Goal: Task Accomplishment & Management: Complete application form

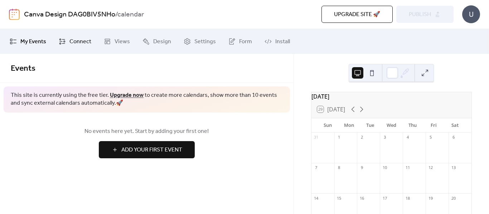
click at [65, 40] on link "Connect" at bounding box center [74, 41] width 43 height 19
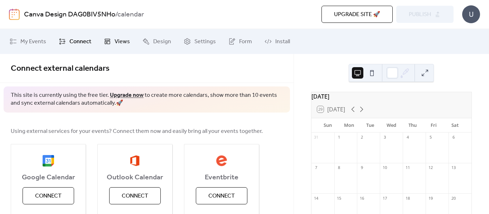
click at [119, 43] on span "Views" at bounding box center [122, 42] width 15 height 9
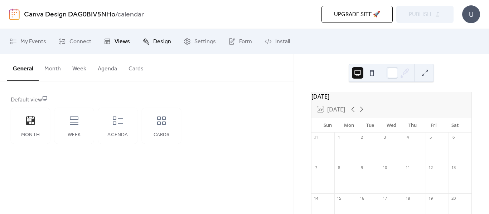
click at [168, 40] on span "Design" at bounding box center [162, 42] width 18 height 9
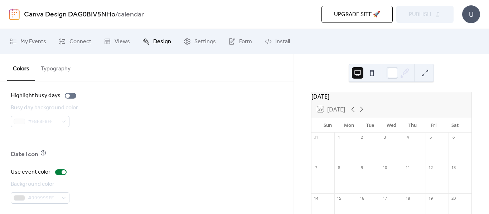
scroll to position [561, 0]
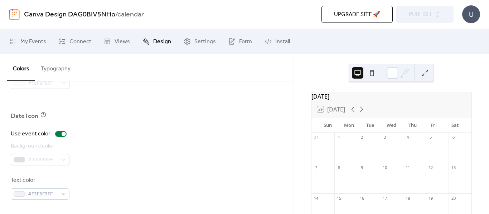
click at [356, 73] on button at bounding box center [357, 72] width 11 height 11
click at [370, 73] on button at bounding box center [371, 72] width 11 height 11
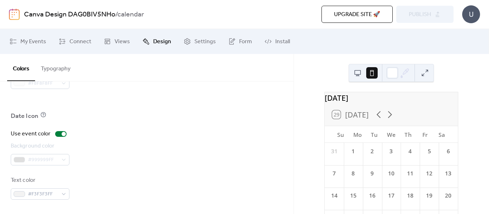
click at [360, 73] on button at bounding box center [357, 72] width 11 height 11
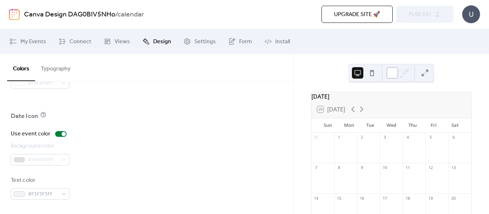
click at [393, 69] on div at bounding box center [391, 72] width 11 height 11
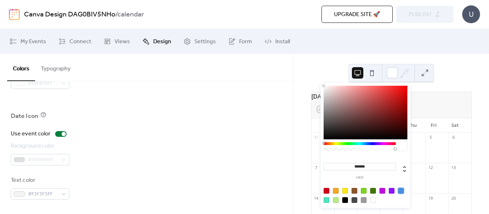
click at [402, 192] on div at bounding box center [401, 191] width 6 height 6
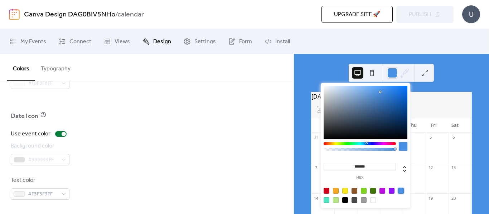
click at [373, 201] on div at bounding box center [373, 201] width 6 height 6
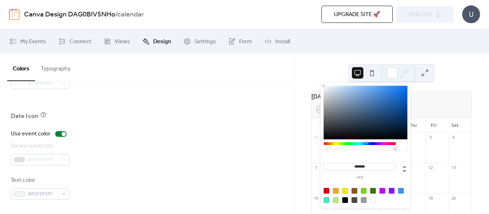
type input "*******"
click at [322, 71] on div "September 2025 29 Today Sun Mon Tue Wed Thu Fri Sat 31 1 2 3 4 5 6 7 8 9 10 11 …" at bounding box center [391, 134] width 195 height 160
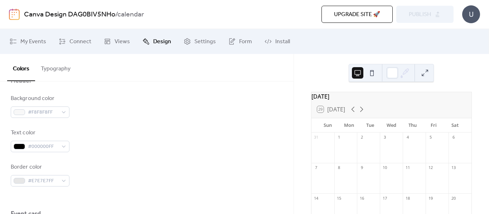
scroll to position [310, 0]
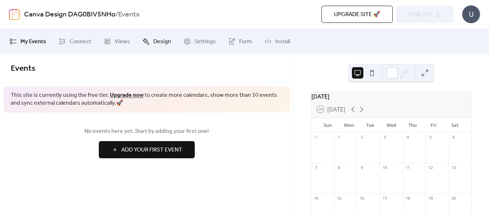
click at [154, 44] on span "Design" at bounding box center [162, 42] width 18 height 9
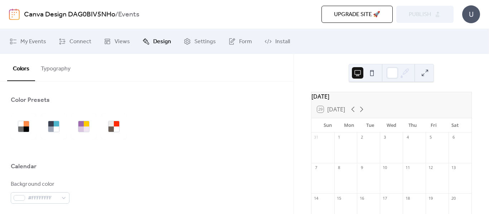
click at [52, 72] on button "Typography" at bounding box center [55, 67] width 41 height 26
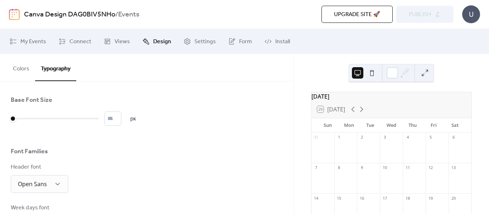
click at [21, 72] on button "Colors" at bounding box center [21, 67] width 28 height 26
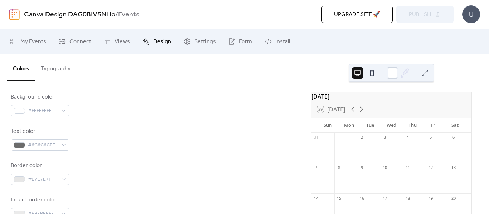
scroll to position [72, 0]
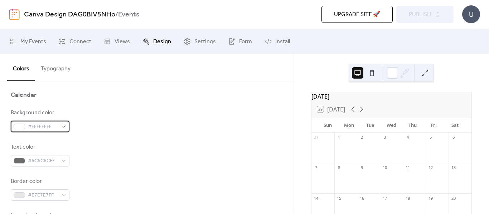
click at [53, 132] on div "#FFFFFFFF" at bounding box center [40, 126] width 59 height 11
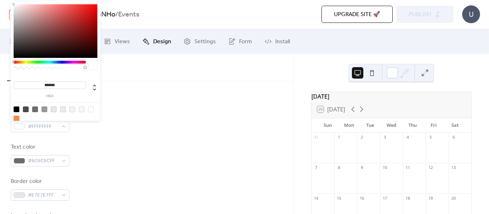
click at [59, 86] on input "*******" at bounding box center [50, 86] width 72 height 8
click at [36, 127] on span "#FFFFFFFF" at bounding box center [43, 127] width 30 height 9
click at [63, 85] on input "*******" at bounding box center [50, 86] width 72 height 8
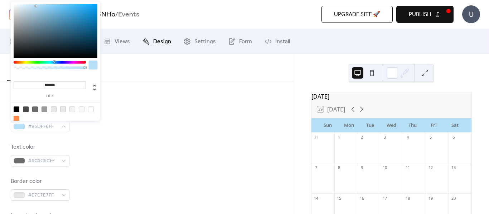
type input "*******"
click at [203, 100] on div "Calendar" at bounding box center [147, 97] width 272 height 12
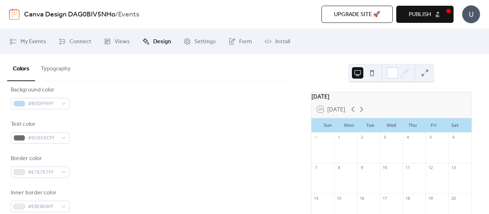
scroll to position [107, 0]
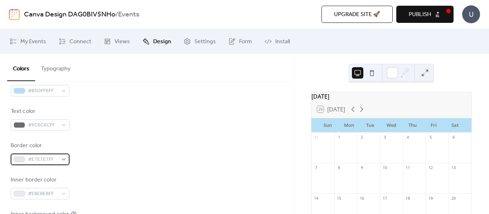
click at [60, 161] on div "#E7E7E7FF" at bounding box center [40, 159] width 59 height 11
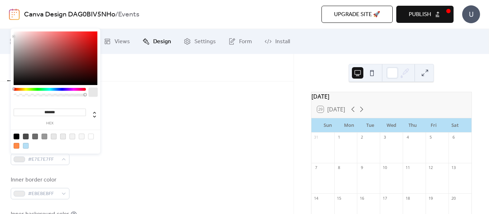
click at [63, 113] on input "*******" at bounding box center [50, 113] width 72 height 8
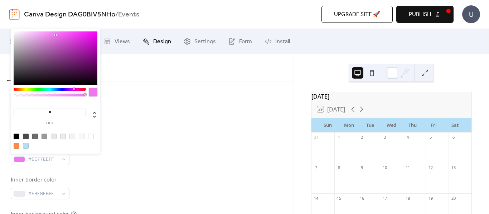
type input "*"
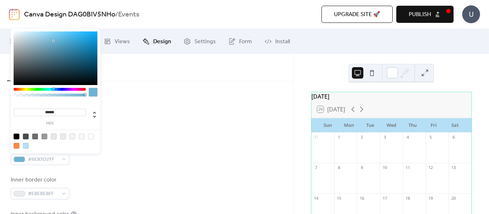
type input "******"
click at [175, 115] on div "Text color #6C6C6CFF" at bounding box center [147, 119] width 272 height 24
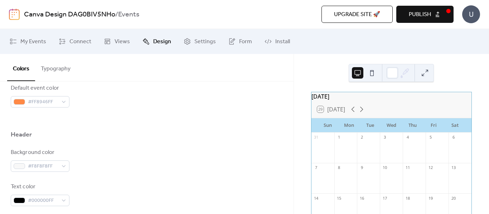
scroll to position [286, 0]
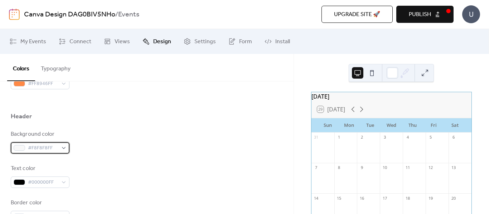
click at [60, 148] on div "#F8F8F8FF" at bounding box center [40, 147] width 59 height 11
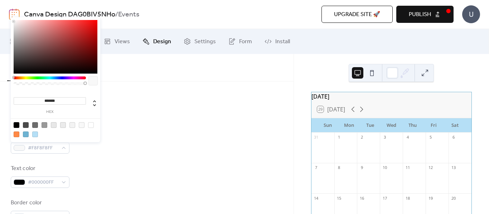
click at [60, 99] on input "*******" at bounding box center [50, 101] width 72 height 8
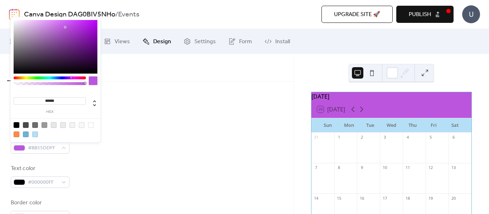
type input "*******"
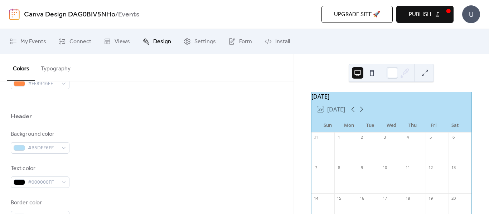
click at [154, 82] on div "Default event color #FF8946FF" at bounding box center [147, 78] width 272 height 24
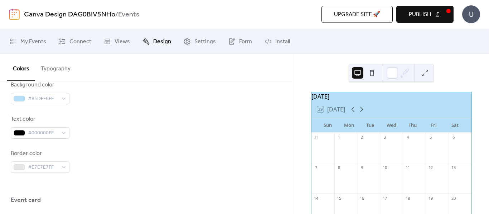
scroll to position [358, 0]
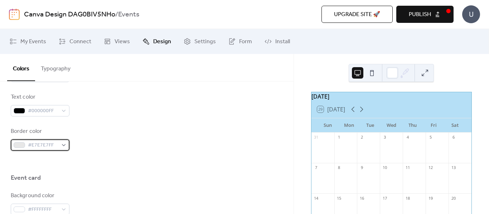
click at [60, 147] on div "#E7E7E7FF" at bounding box center [40, 145] width 59 height 11
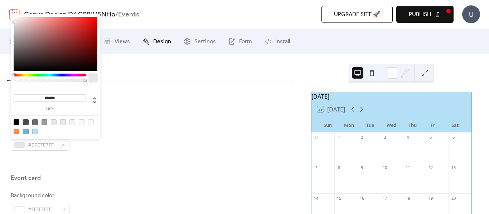
click at [62, 96] on input "*******" at bounding box center [50, 98] width 72 height 8
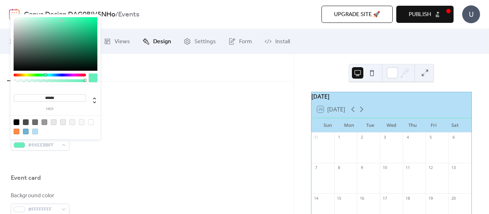
type input "*******"
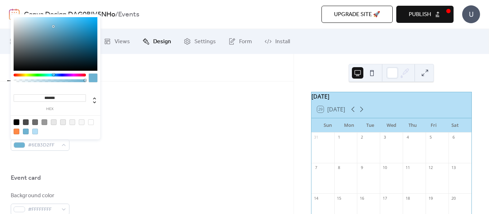
click at [162, 107] on div "Text color #000000FF" at bounding box center [147, 105] width 272 height 24
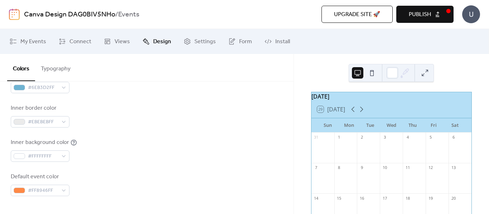
scroll to position [167, 0]
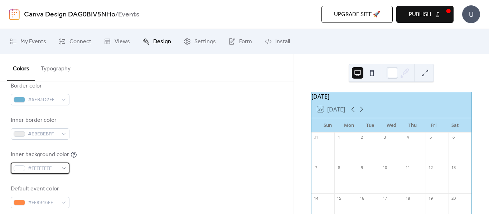
click at [62, 169] on div "#FFFFFFFF" at bounding box center [40, 168] width 59 height 11
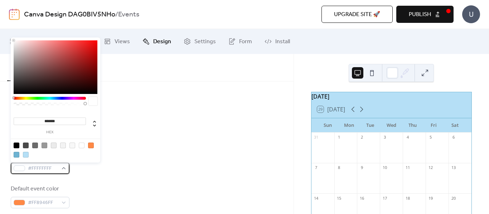
click at [62, 169] on div "#FFFFFFFF" at bounding box center [40, 168] width 59 height 11
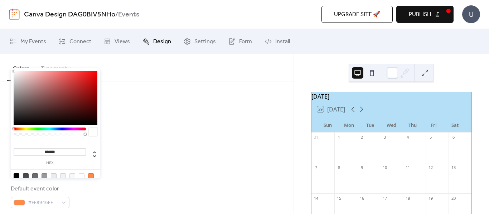
click at [146, 119] on div "Inner border color #EBEBEBFF" at bounding box center [147, 128] width 272 height 24
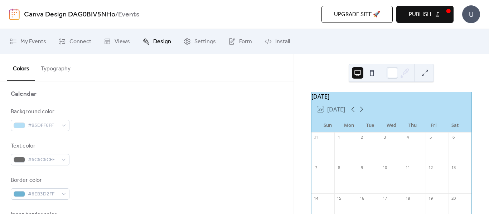
scroll to position [60, 0]
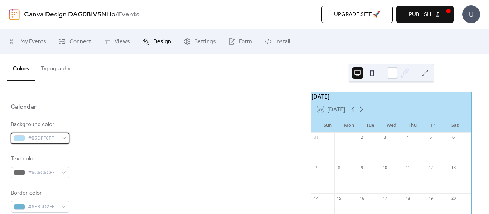
click at [59, 141] on div "#B5DFF6FF" at bounding box center [40, 138] width 59 height 11
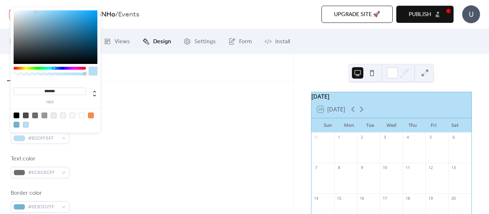
click at [16, 126] on div at bounding box center [17, 125] width 6 height 6
type input "*******"
click at [160, 136] on div "Background color #6EB3D2FF" at bounding box center [147, 133] width 272 height 24
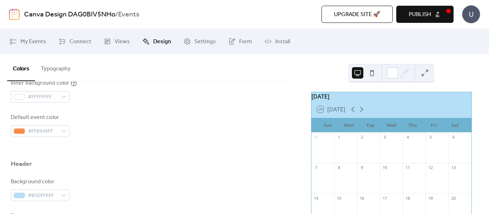
scroll to position [310, 0]
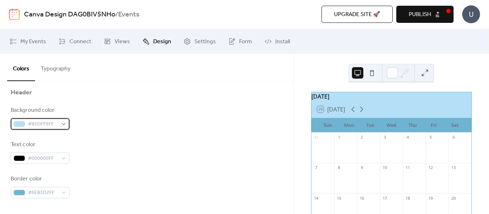
click at [31, 126] on span "#B5DFF6FF" at bounding box center [43, 124] width 30 height 9
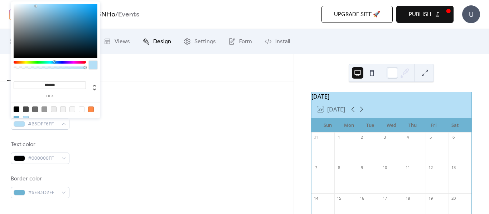
click at [15, 116] on div at bounding box center [55, 114] width 91 height 23
click at [16, 117] on div at bounding box center [17, 119] width 6 height 6
type input "*******"
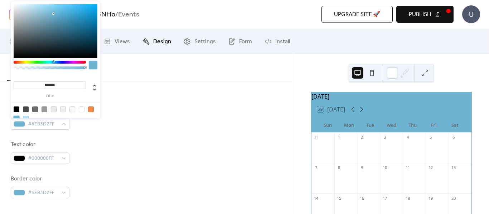
click at [150, 148] on div "Text color #000000FF" at bounding box center [147, 153] width 272 height 24
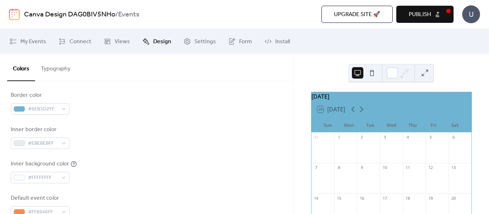
scroll to position [167, 0]
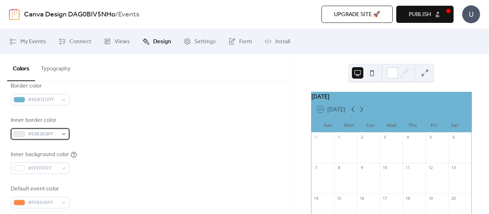
click at [60, 136] on div "#EBEBEBFF" at bounding box center [40, 133] width 59 height 11
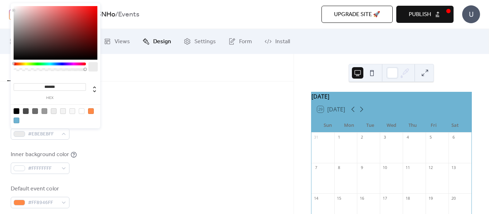
click at [70, 86] on input "*******" at bounding box center [50, 87] width 72 height 8
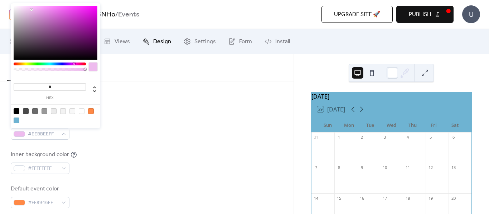
type input "*"
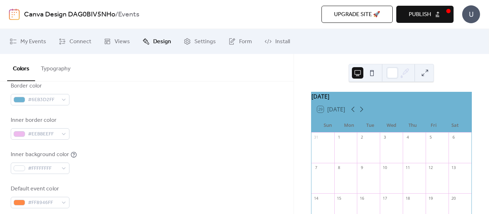
click at [141, 93] on div "Border color #6EB3D2FF" at bounding box center [147, 94] width 272 height 24
click at [63, 130] on div "#EEBBEEFF" at bounding box center [40, 133] width 59 height 11
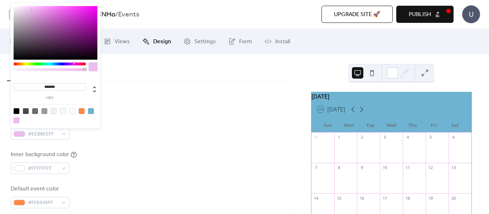
click at [70, 112] on div at bounding box center [72, 111] width 6 height 6
click at [91, 111] on div at bounding box center [91, 111] width 6 height 6
type input "*******"
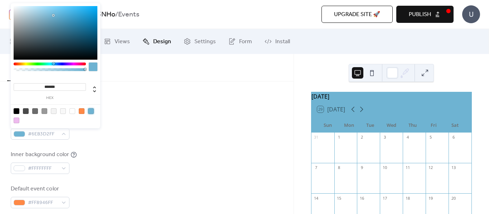
click at [147, 141] on div "Background color #6EB3D2FF Text color #6C6C6CFF Border color #6EB3D2FF Inner bo…" at bounding box center [147, 110] width 272 height 195
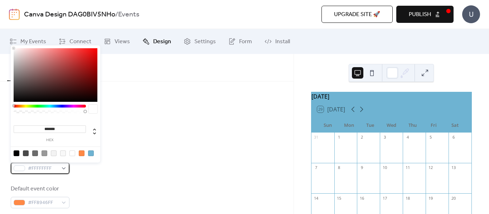
click at [39, 169] on span "#FFFFFFFF" at bounding box center [43, 169] width 30 height 9
click at [63, 129] on input "*******" at bounding box center [50, 130] width 72 height 8
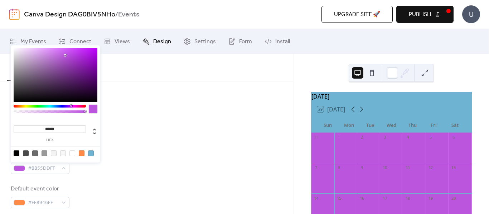
type input "*******"
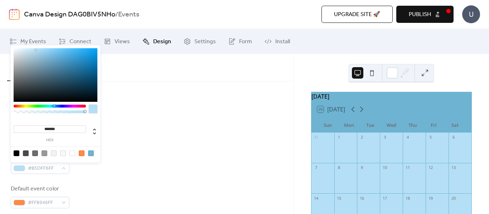
click at [140, 114] on div "Background color #6EB3D2FF Text color #6C6C6CFF Border color #6EB3D2FF Inner bo…" at bounding box center [147, 110] width 272 height 195
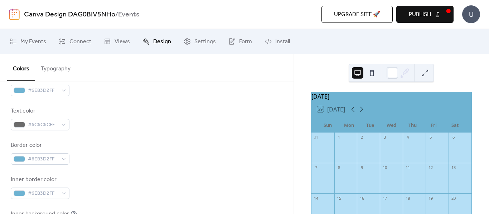
scroll to position [96, 0]
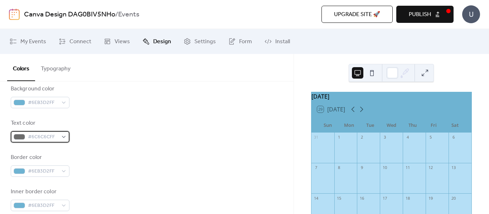
click at [60, 136] on div "#6C6C6CFF" at bounding box center [40, 136] width 59 height 11
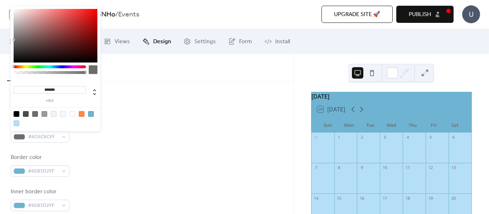
click at [15, 114] on div at bounding box center [17, 114] width 6 height 6
click at [63, 92] on input "*******" at bounding box center [50, 90] width 72 height 8
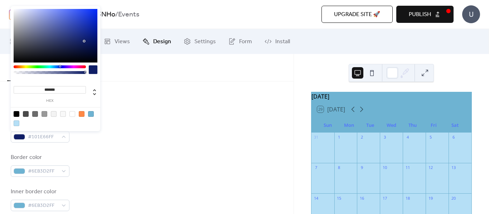
drag, startPoint x: 70, startPoint y: 13, endPoint x: 84, endPoint y: 41, distance: 31.7
click at [84, 41] on div at bounding box center [56, 36] width 84 height 54
drag, startPoint x: 84, startPoint y: 41, endPoint x: 77, endPoint y: 20, distance: 22.6
click at [77, 20] on div at bounding box center [77, 19] width 1 height 1
drag, startPoint x: 77, startPoint y: 20, endPoint x: 88, endPoint y: 26, distance: 12.3
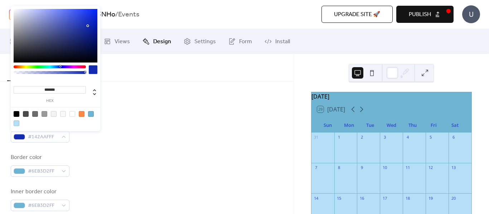
click at [88, 26] on div at bounding box center [87, 25] width 1 height 1
type input "*******"
drag, startPoint x: 88, startPoint y: 26, endPoint x: 89, endPoint y: 36, distance: 10.4
click at [89, 36] on div at bounding box center [88, 35] width 1 height 1
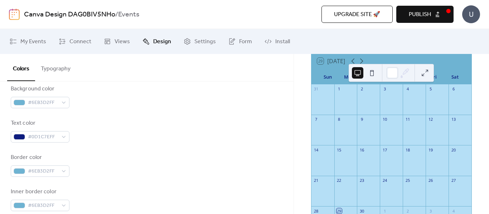
scroll to position [36, 0]
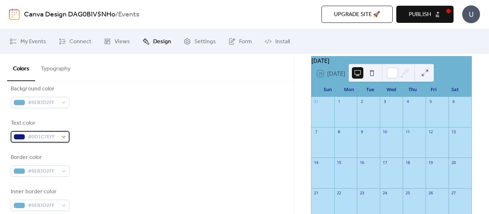
click at [58, 135] on div "#0D1C7EFF" at bounding box center [40, 136] width 59 height 11
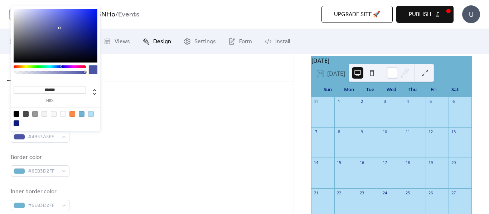
drag, startPoint x: 89, startPoint y: 37, endPoint x: 59, endPoint y: 28, distance: 31.0
click at [59, 28] on div at bounding box center [59, 28] width 1 height 1
type input "*******"
drag, startPoint x: 60, startPoint y: 28, endPoint x: 65, endPoint y: 30, distance: 6.2
click at [65, 30] on div at bounding box center [64, 29] width 1 height 1
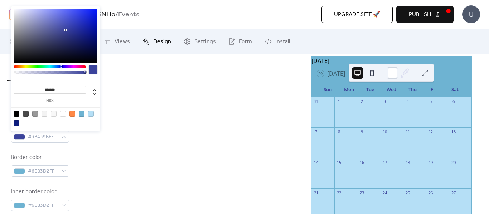
click at [142, 89] on div "Background color #6EB3D2FF" at bounding box center [147, 97] width 272 height 24
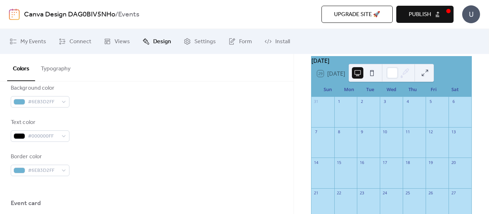
scroll to position [346, 0]
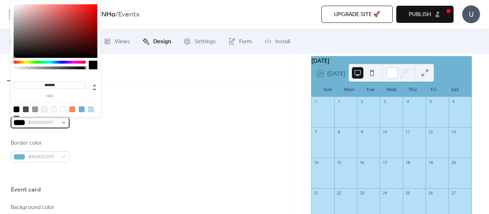
click at [57, 122] on span "#000000FF" at bounding box center [43, 123] width 30 height 9
click at [95, 89] on icon at bounding box center [94, 88] width 3 height 6
type input "*"
click at [95, 89] on icon at bounding box center [94, 88] width 3 height 6
type input "**"
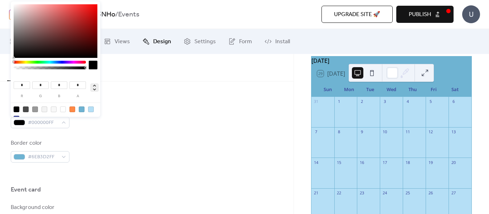
type input "**"
click at [15, 116] on div at bounding box center [55, 114] width 91 height 23
click at [16, 116] on div at bounding box center [17, 119] width 6 height 6
type input "***"
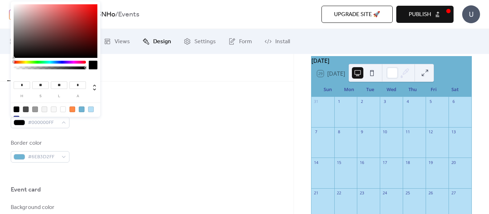
type input "***"
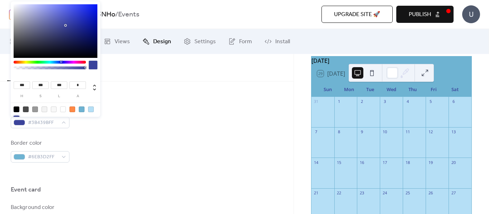
click at [147, 107] on div "Text color #3B439BFF" at bounding box center [147, 117] width 272 height 24
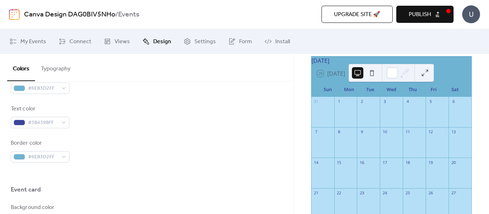
click at [424, 74] on button at bounding box center [424, 72] width 11 height 11
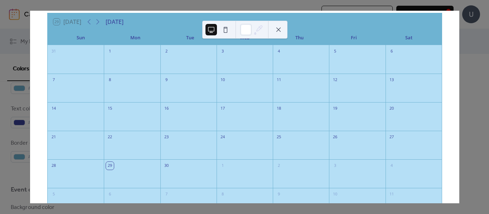
click at [278, 30] on button at bounding box center [278, 29] width 11 height 11
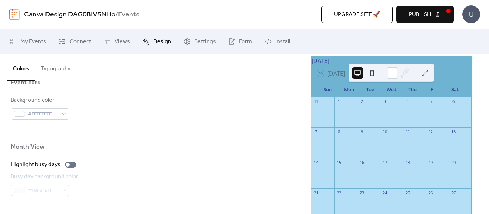
scroll to position [418, 0]
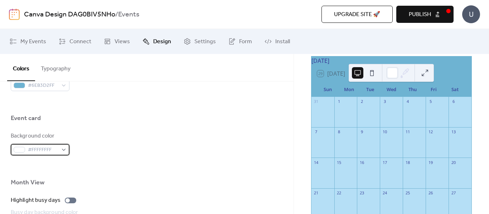
click at [61, 150] on div "#FFFFFFFF" at bounding box center [40, 149] width 59 height 11
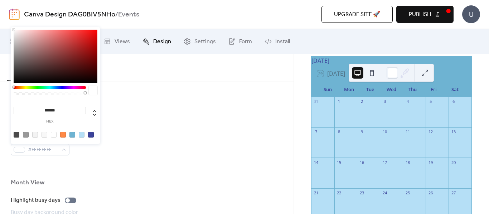
click at [72, 111] on input "*******" at bounding box center [50, 111] width 72 height 8
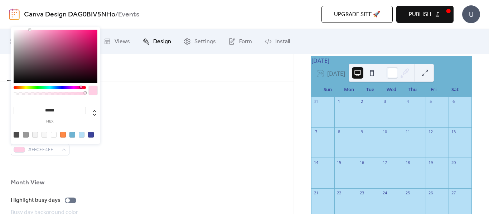
type input "*******"
click at [141, 120] on div "Event card" at bounding box center [147, 120] width 272 height 12
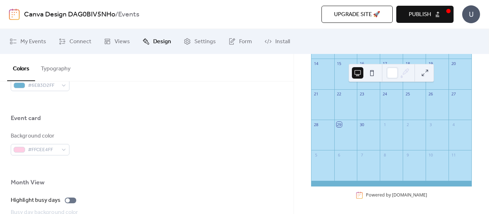
scroll to position [103, 0]
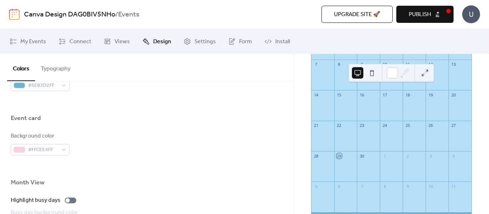
click at [107, 140] on div "Background color #FFCEE4FF" at bounding box center [147, 144] width 272 height 24
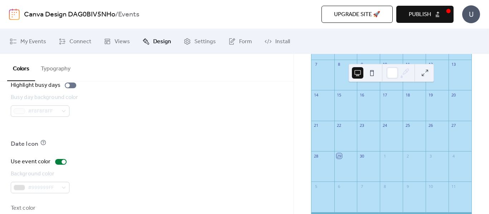
scroll to position [561, 0]
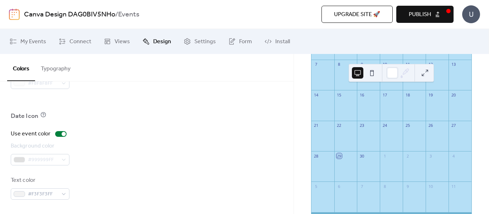
click at [85, 113] on div "Date Icon" at bounding box center [147, 118] width 272 height 12
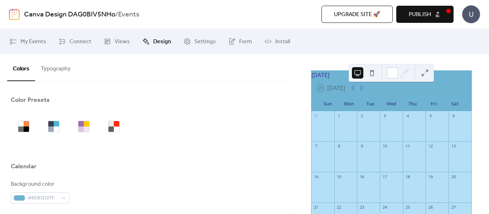
scroll to position [0, 0]
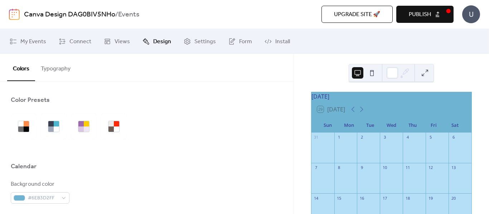
click at [61, 75] on button "Typography" at bounding box center [55, 67] width 41 height 26
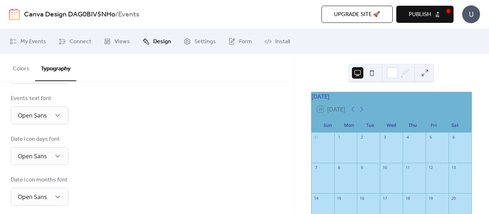
scroll to position [238, 0]
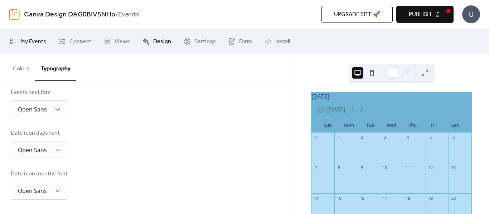
click at [37, 40] on span "My Events" at bounding box center [33, 42] width 26 height 9
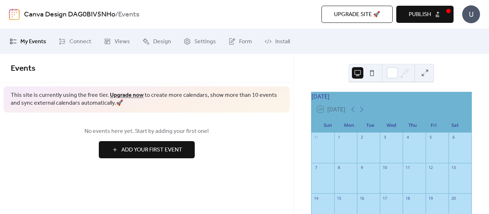
click at [150, 152] on span "Add Your First Event" at bounding box center [151, 150] width 61 height 9
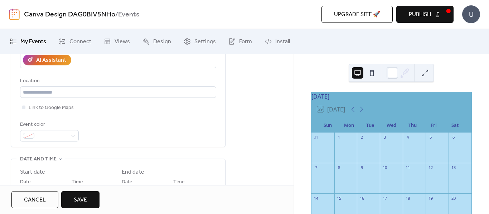
scroll to position [179, 0]
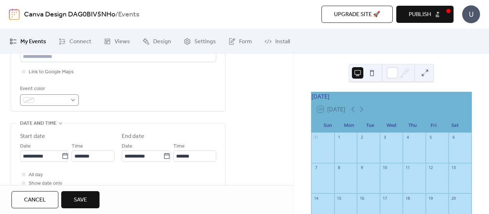
type input "**********"
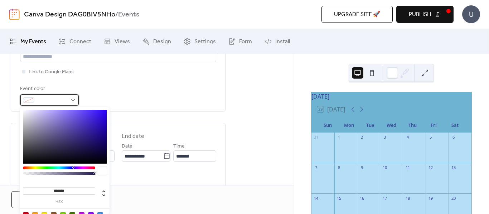
click at [76, 99] on div at bounding box center [49, 99] width 59 height 11
click at [72, 191] on input "*******" at bounding box center [59, 192] width 72 height 8
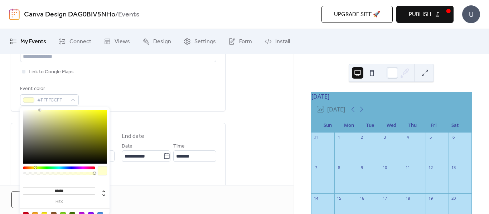
type input "*******"
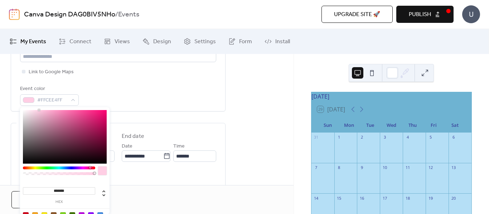
click at [135, 178] on div "All day Show date only Hide end time" at bounding box center [118, 184] width 196 height 26
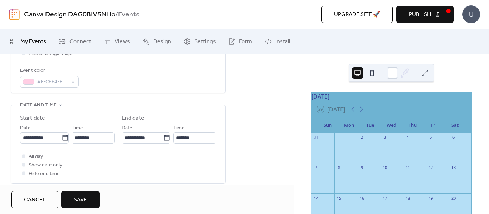
scroll to position [215, 0]
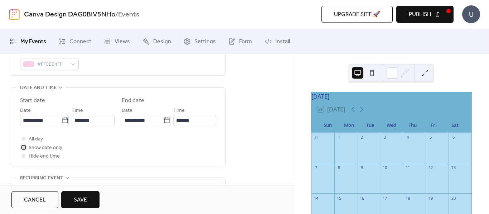
click at [24, 148] on div at bounding box center [24, 148] width 4 height 4
click at [64, 121] on icon at bounding box center [65, 120] width 7 height 7
click at [62, 121] on input "**********" at bounding box center [41, 120] width 42 height 11
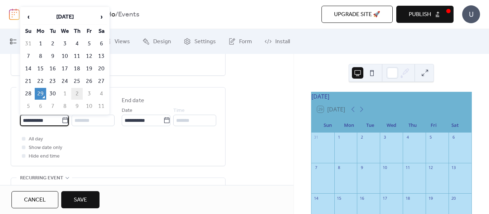
click at [75, 92] on td "2" at bounding box center [76, 94] width 11 height 12
type input "**********"
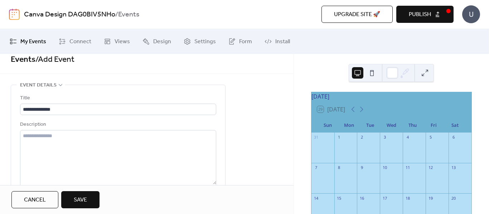
scroll to position [0, 0]
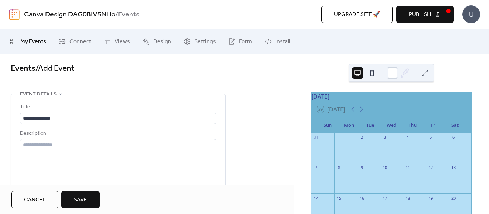
click at [78, 204] on span "Save" at bounding box center [80, 200] width 13 height 9
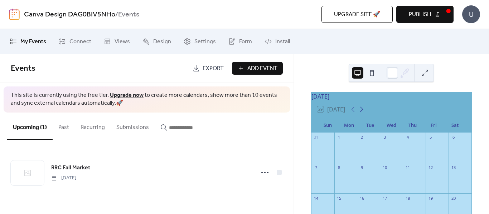
click at [363, 112] on icon at bounding box center [361, 109] width 3 height 5
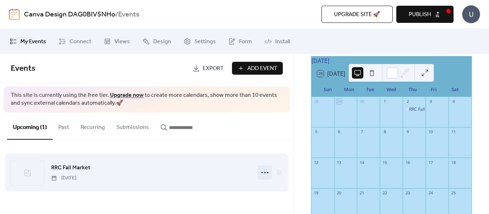
click at [267, 172] on circle at bounding box center [267, 172] width 1 height 1
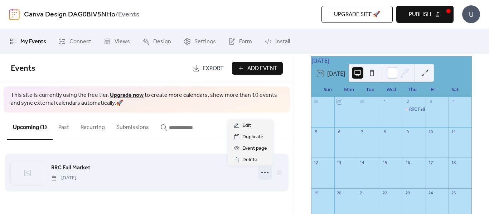
click at [267, 172] on circle at bounding box center [267, 172] width 1 height 1
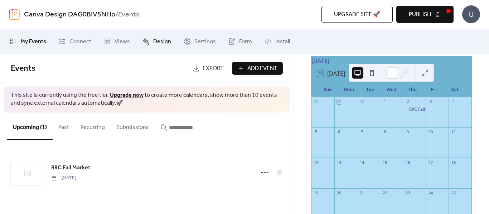
click at [140, 40] on link "Design" at bounding box center [156, 41] width 39 height 19
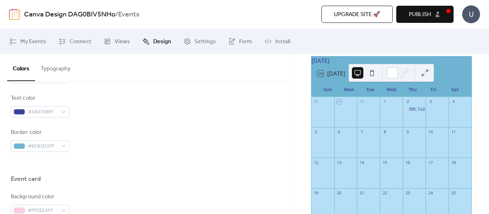
scroll to position [346, 0]
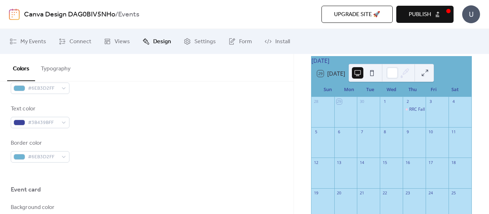
click at [415, 123] on div "RRC Fall Market" at bounding box center [414, 116] width 23 height 18
click at [428, 69] on button at bounding box center [424, 72] width 11 height 11
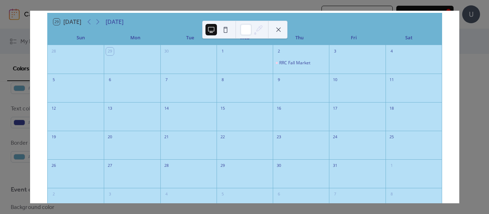
click at [280, 30] on button at bounding box center [278, 29] width 11 height 11
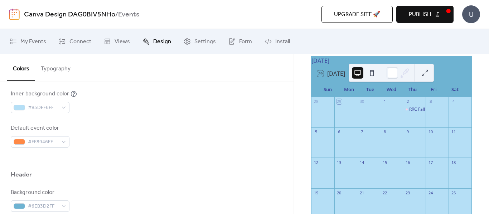
scroll to position [239, 0]
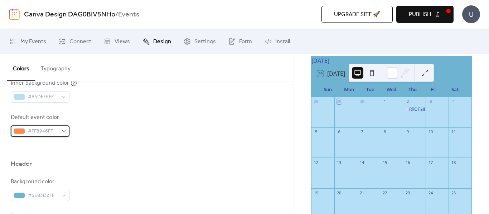
click at [55, 131] on span "#FF8946FF" at bounding box center [43, 131] width 30 height 9
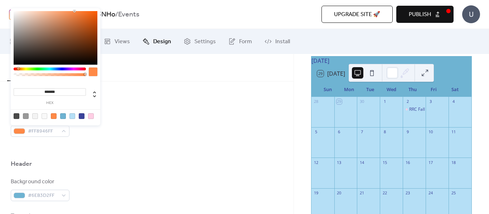
click at [62, 91] on input "*******" at bounding box center [50, 92] width 72 height 8
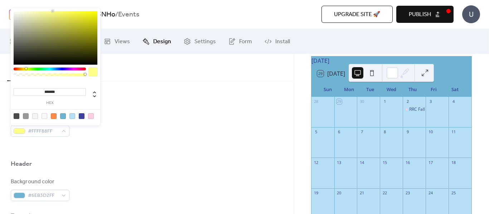
click at [90, 116] on div at bounding box center [91, 116] width 6 height 6
type input "*******"
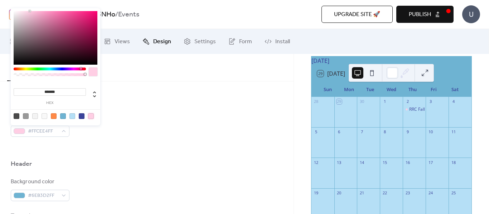
click at [151, 101] on div "Inner background color #B5DFF6FF" at bounding box center [147, 91] width 272 height 24
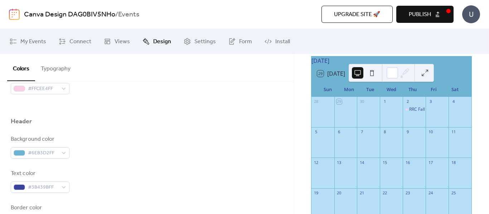
scroll to position [286, 0]
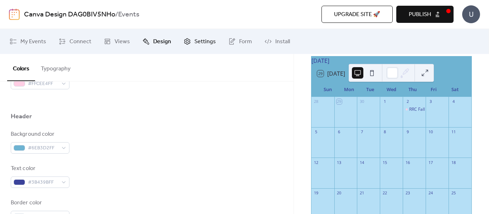
click at [207, 34] on link "Settings" at bounding box center [199, 41] width 43 height 19
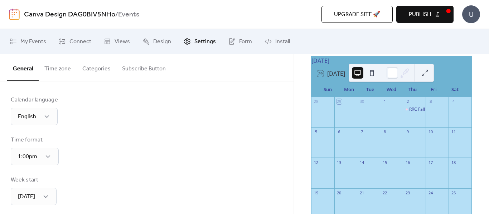
click at [109, 68] on button "Categories" at bounding box center [97, 67] width 40 height 26
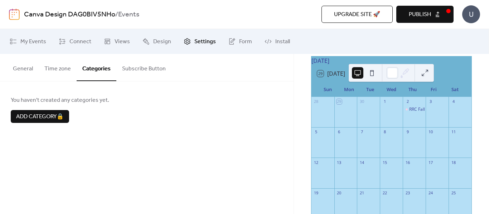
click at [53, 71] on button "Time zone" at bounding box center [58, 67] width 38 height 26
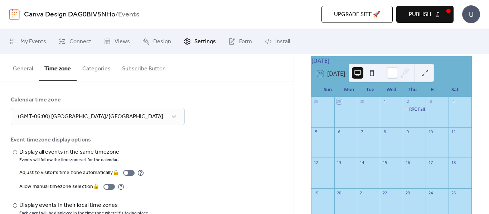
click at [26, 72] on button "General" at bounding box center [22, 67] width 31 height 26
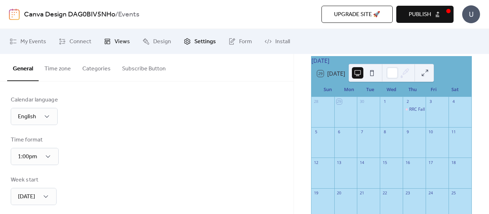
click at [112, 37] on link "Views" at bounding box center [116, 41] width 37 height 19
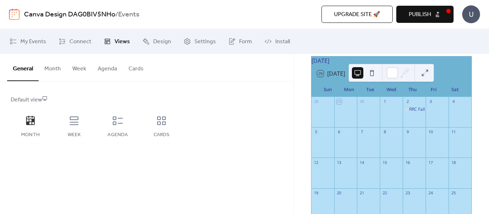
click at [49, 68] on button "Month" at bounding box center [53, 67] width 28 height 26
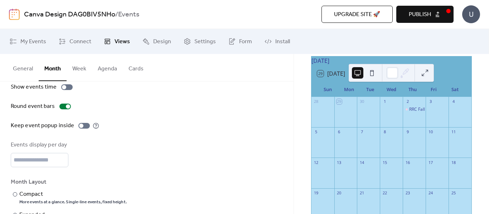
scroll to position [72, 0]
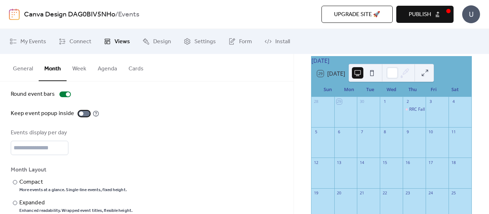
click at [85, 115] on div at bounding box center [83, 114] width 11 height 6
click at [84, 116] on div at bounding box center [83, 114] width 11 height 6
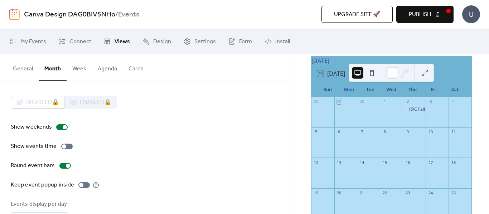
click at [30, 70] on button "General" at bounding box center [22, 67] width 31 height 26
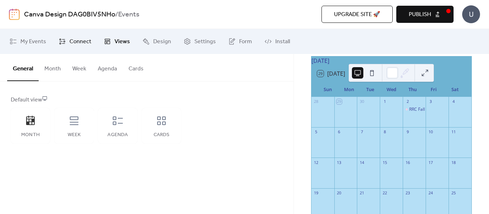
click at [89, 38] on span "Connect" at bounding box center [80, 42] width 22 height 9
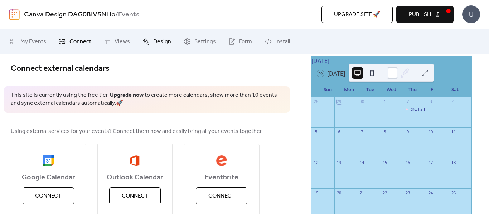
click at [159, 42] on span "Design" at bounding box center [162, 42] width 18 height 9
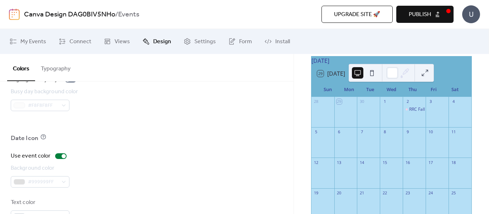
scroll to position [561, 0]
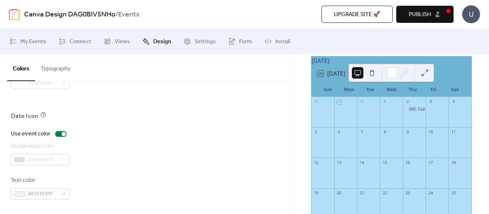
drag, startPoint x: 412, startPoint y: 116, endPoint x: 207, endPoint y: 140, distance: 206.1
click at [209, 140] on div "Use event color Background color #999999FF Text color #F3F3F3FF" at bounding box center [147, 165] width 272 height 70
click at [199, 44] on span "Settings" at bounding box center [204, 42] width 21 height 9
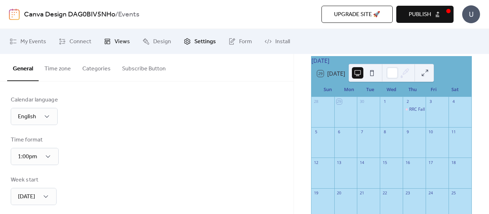
click at [108, 43] on icon at bounding box center [107, 41] width 7 height 7
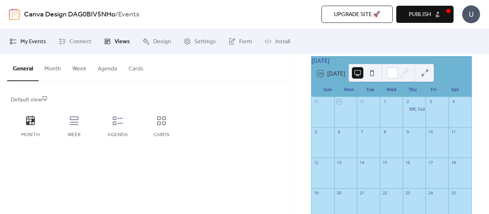
click at [22, 39] on span "My Events" at bounding box center [33, 42] width 26 height 9
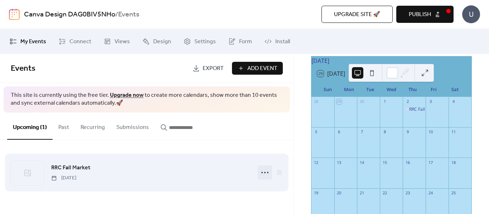
click at [270, 169] on icon at bounding box center [264, 172] width 11 height 11
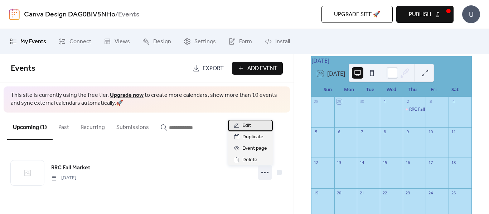
click at [251, 124] on div "Edit" at bounding box center [250, 125] width 45 height 11
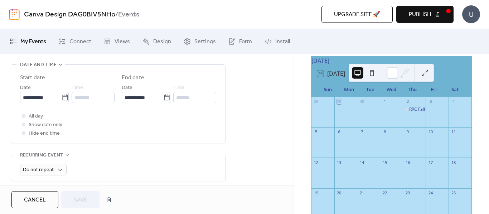
scroll to position [251, 0]
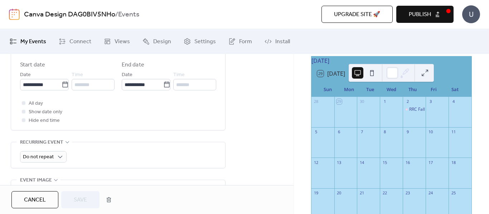
click at [23, 102] on div at bounding box center [24, 103] width 4 height 4
click at [24, 103] on div at bounding box center [24, 103] width 4 height 4
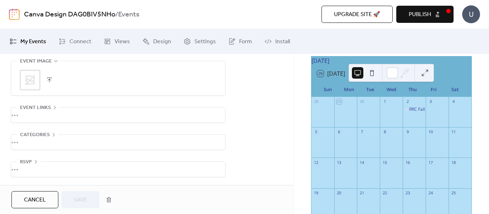
scroll to position [335, 0]
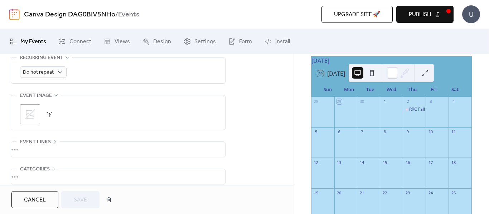
click at [52, 113] on button "button" at bounding box center [49, 115] width 10 height 10
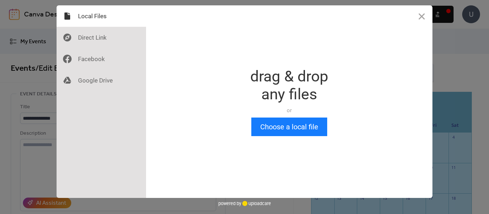
drag, startPoint x: 422, startPoint y: 16, endPoint x: 379, endPoint y: 37, distance: 47.4
click at [421, 16] on button "Close" at bounding box center [421, 15] width 21 height 21
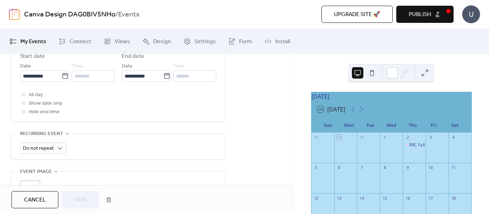
scroll to position [259, 0]
click at [23, 113] on div at bounding box center [24, 112] width 4 height 4
click at [22, 104] on div at bounding box center [24, 104] width 4 height 4
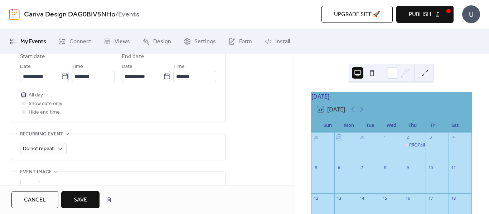
click at [24, 93] on div at bounding box center [24, 95] width 4 height 4
click at [25, 97] on div at bounding box center [23, 94] width 7 height 7
click at [24, 103] on div at bounding box center [24, 104] width 4 height 4
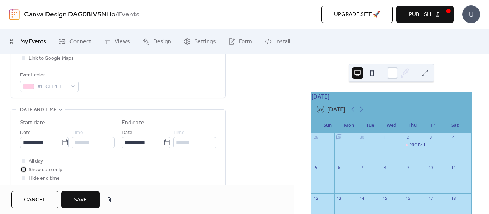
scroll to position [187, 0]
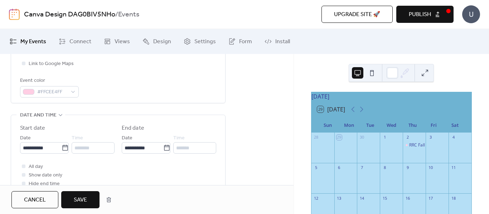
click at [60, 114] on icon at bounding box center [61, 115] width 6 height 6
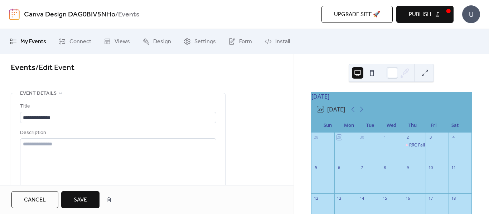
scroll to position [0, 0]
click at [53, 93] on span "Event details" at bounding box center [38, 94] width 37 height 9
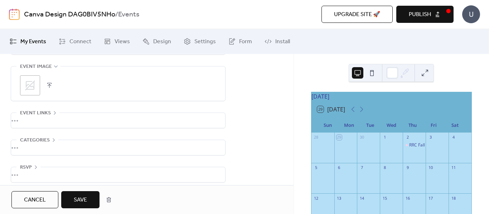
scroll to position [127, 0]
click at [53, 106] on icon at bounding box center [55, 108] width 6 height 6
click at [54, 135] on div "•••" at bounding box center [118, 142] width 214 height 15
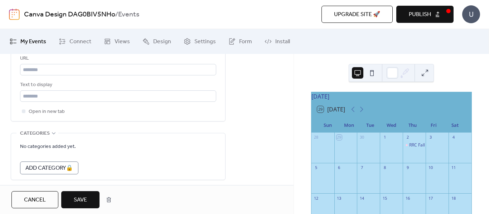
scroll to position [219, 0]
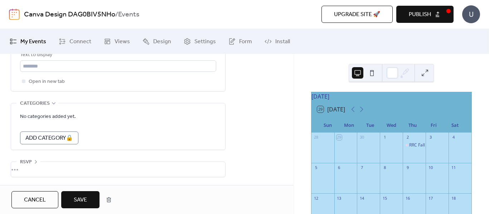
click at [35, 162] on div "•••" at bounding box center [118, 169] width 214 height 15
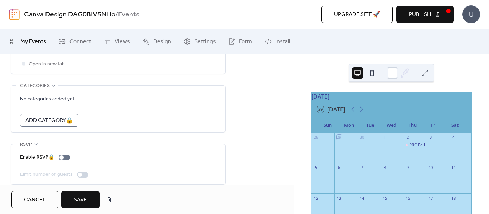
scroll to position [244, 0]
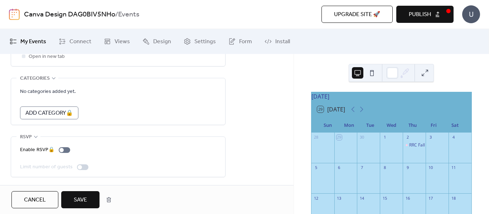
click at [72, 198] on button "Save" at bounding box center [80, 199] width 38 height 17
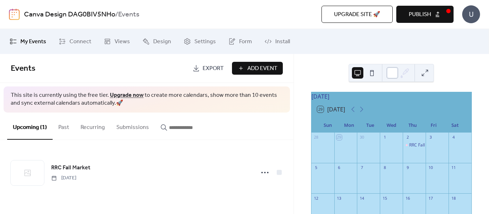
click at [390, 77] on div at bounding box center [391, 72] width 11 height 11
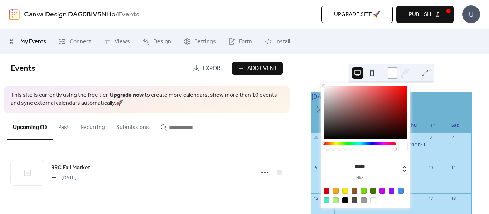
click at [390, 77] on div at bounding box center [391, 72] width 11 height 11
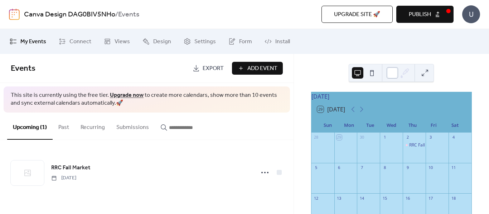
click at [390, 77] on div at bounding box center [391, 72] width 11 height 11
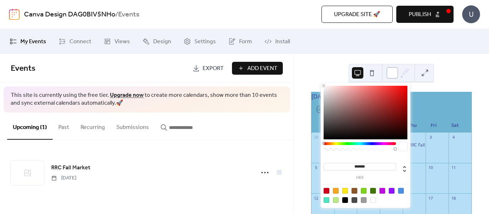
click at [392, 76] on div at bounding box center [391, 72] width 11 height 11
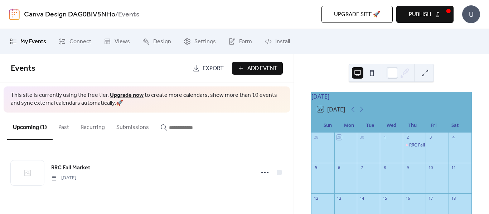
click at [473, 73] on div "[DATE] 29 [DATE] Sun Mon Tue Wed Thu Fri Sat 28 29 30 1 2 RRC Fall Market 3 4 5…" at bounding box center [391, 134] width 195 height 160
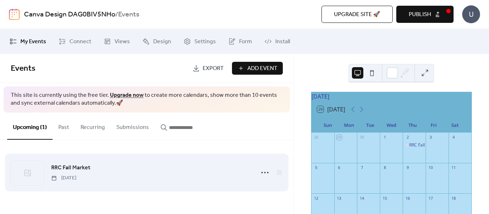
click at [30, 178] on div at bounding box center [27, 173] width 33 height 25
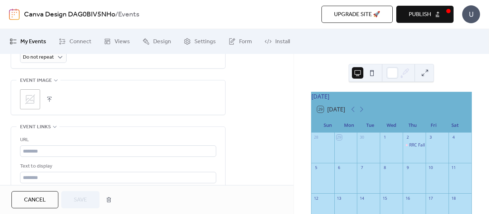
scroll to position [101, 0]
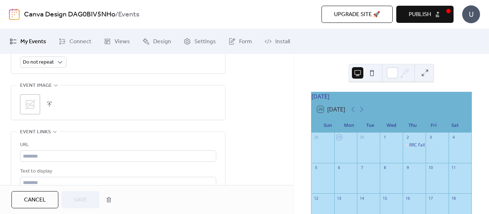
click at [34, 105] on icon at bounding box center [30, 104] width 10 height 10
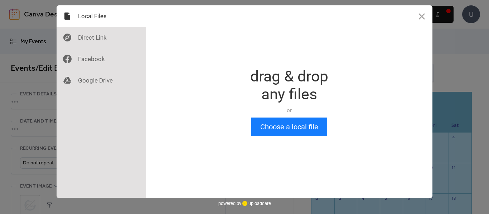
scroll to position [0, 0]
click at [423, 13] on button "Close" at bounding box center [421, 15] width 21 height 21
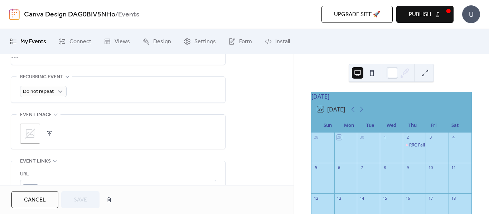
scroll to position [107, 0]
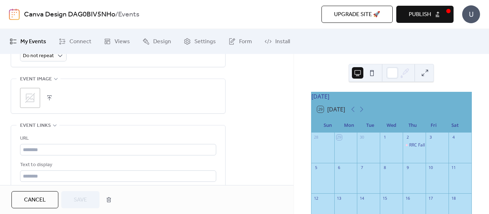
click at [45, 101] on button "button" at bounding box center [49, 98] width 10 height 10
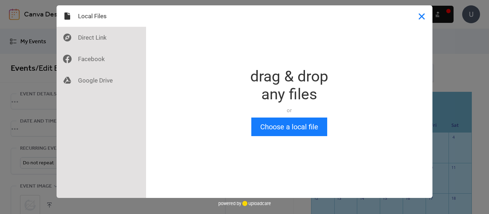
click at [418, 24] on button "Close" at bounding box center [421, 15] width 21 height 21
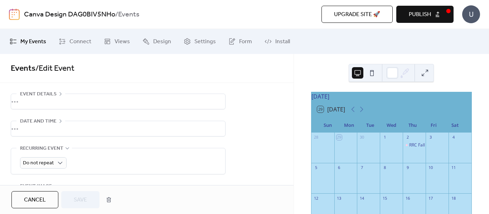
click at [417, 155] on div "RRC Fall Market" at bounding box center [414, 151] width 23 height 18
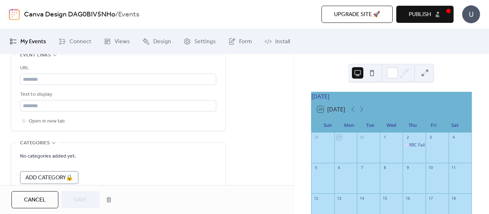
scroll to position [179, 0]
click at [87, 35] on link "Connect" at bounding box center [74, 41] width 43 height 19
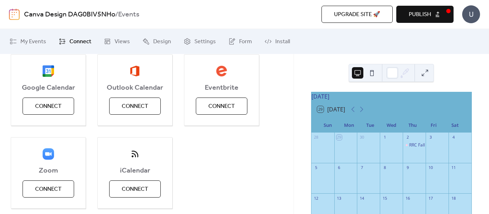
scroll to position [107, 0]
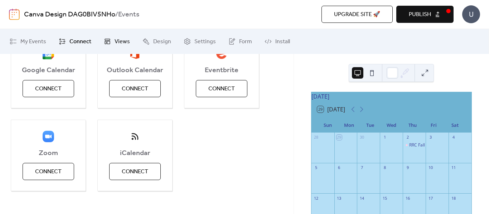
click at [118, 38] on span "Views" at bounding box center [122, 42] width 15 height 9
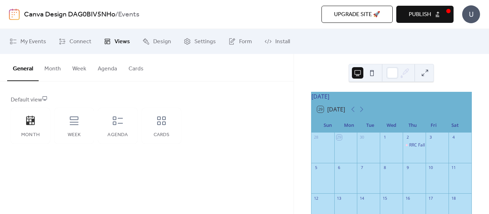
click at [56, 69] on button "Month" at bounding box center [53, 67] width 28 height 26
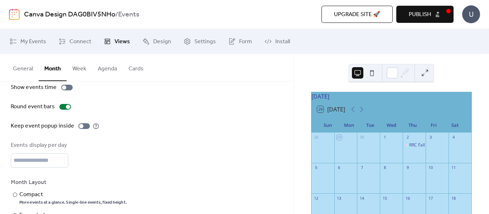
scroll to position [86, 0]
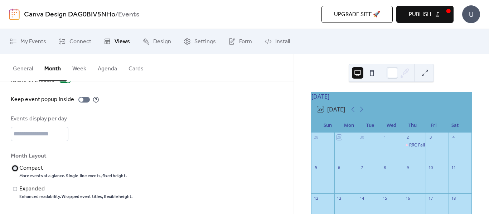
click at [25, 169] on div "Compact" at bounding box center [72, 168] width 106 height 9
click at [34, 188] on div "Expanded" at bounding box center [75, 189] width 112 height 9
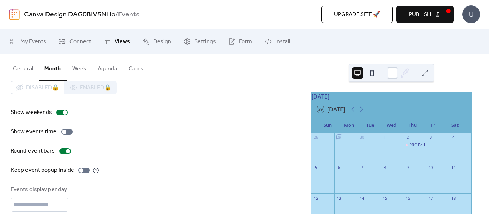
scroll to position [0, 0]
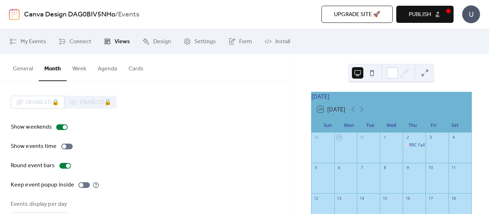
click at [79, 64] on button "Week" at bounding box center [79, 67] width 25 height 26
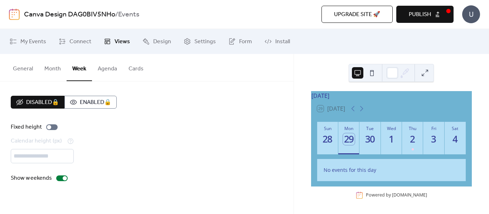
scroll to position [5, 0]
click at [361, 110] on icon at bounding box center [361, 108] width 9 height 9
click at [353, 108] on icon at bounding box center [352, 108] width 3 height 5
click at [99, 70] on button "Agenda" at bounding box center [107, 67] width 31 height 26
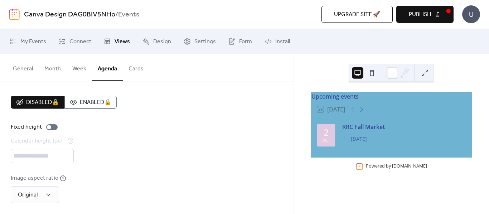
click at [136, 71] on button "Cards" at bounding box center [136, 67] width 26 height 26
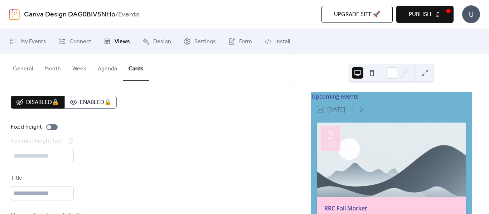
click at [23, 67] on button "General" at bounding box center [22, 67] width 31 height 26
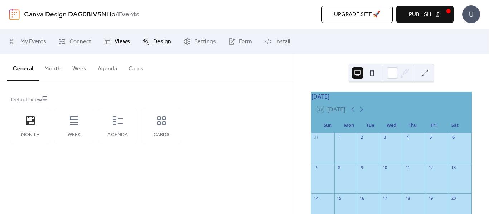
click at [161, 38] on span "Design" at bounding box center [162, 42] width 18 height 9
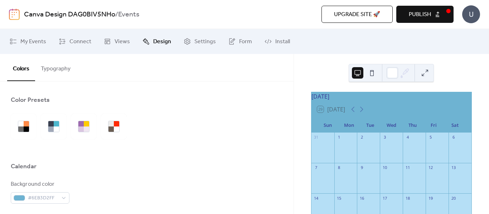
click at [63, 68] on button "Typography" at bounding box center [55, 67] width 41 height 26
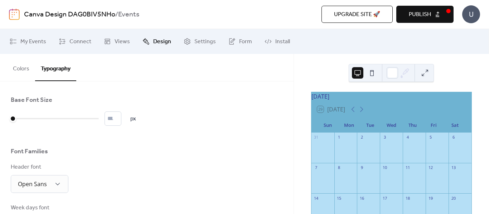
click at [22, 69] on button "Colors" at bounding box center [21, 67] width 28 height 26
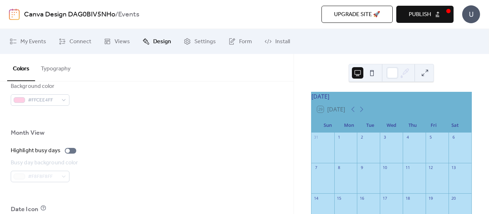
scroll to position [561, 0]
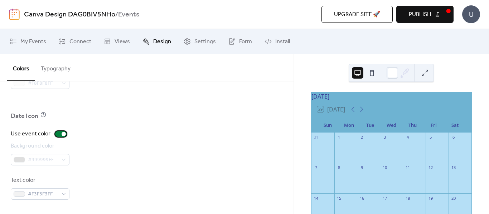
click at [62, 134] on div at bounding box center [64, 134] width 4 height 4
click at [62, 134] on div at bounding box center [60, 134] width 11 height 6
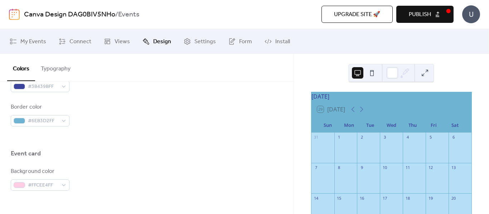
scroll to position [382, 0]
click at [201, 42] on span "Settings" at bounding box center [204, 42] width 21 height 9
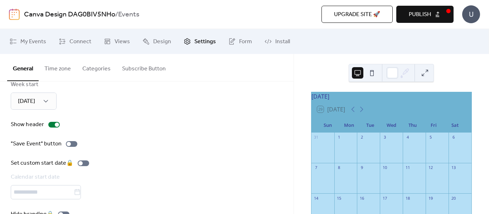
scroll to position [107, 0]
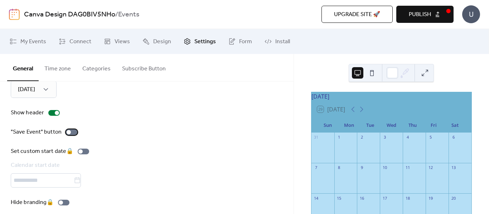
click at [71, 134] on div at bounding box center [71, 133] width 11 height 6
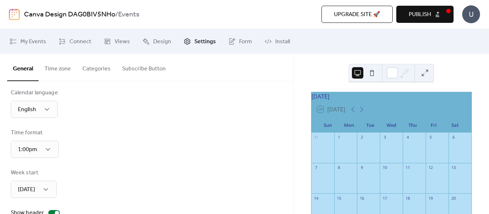
scroll to position [0, 0]
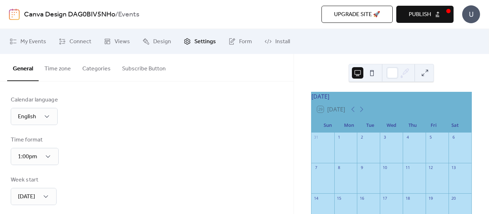
click at [87, 68] on button "Categories" at bounding box center [97, 67] width 40 height 26
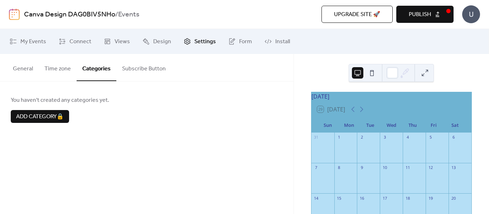
click at [58, 68] on button "Time zone" at bounding box center [58, 67] width 38 height 26
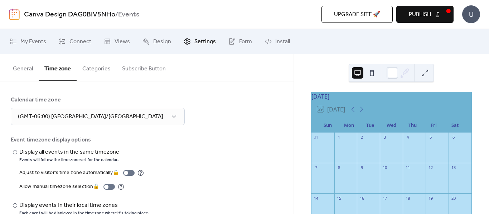
click at [91, 71] on button "Categories" at bounding box center [97, 67] width 40 height 26
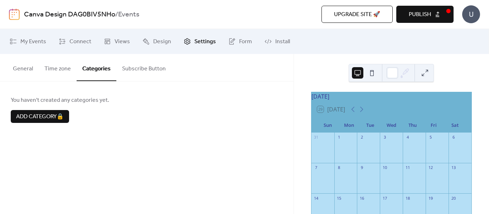
click at [161, 80] on button "Subscribe Button" at bounding box center [143, 67] width 55 height 26
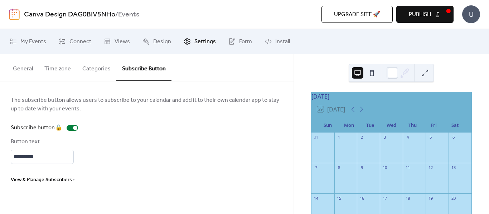
click at [102, 73] on button "Categories" at bounding box center [97, 67] width 40 height 26
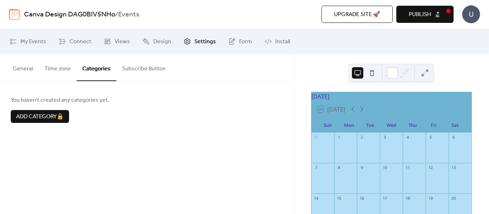
click at [48, 64] on button "Time zone" at bounding box center [58, 67] width 38 height 26
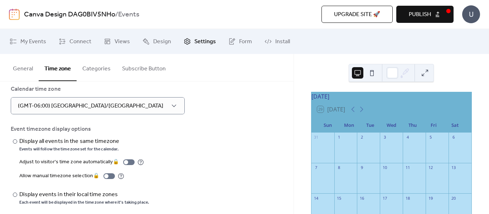
scroll to position [16, 0]
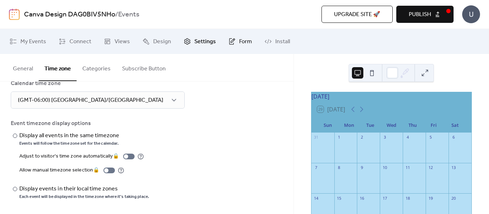
click at [225, 46] on link "Form" at bounding box center [240, 41] width 34 height 19
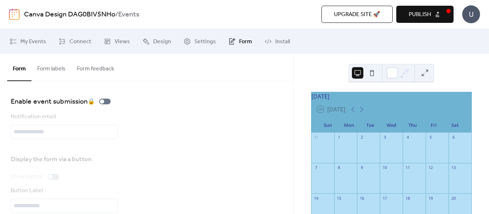
click at [56, 69] on button "Form labels" at bounding box center [51, 67] width 40 height 26
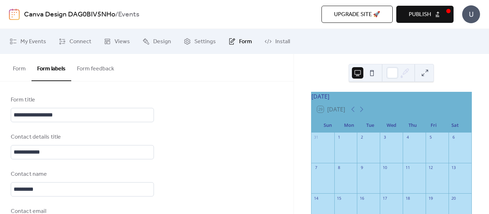
click at [93, 70] on button "Form feedback" at bounding box center [95, 67] width 49 height 26
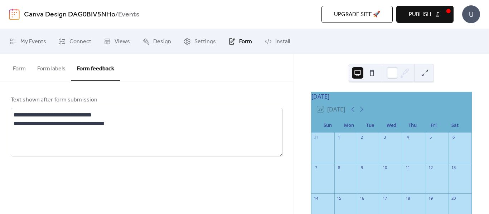
click at [17, 73] on button "Form" at bounding box center [19, 67] width 24 height 26
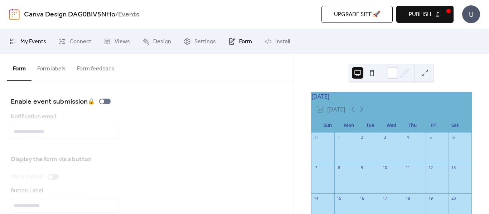
click at [26, 42] on span "My Events" at bounding box center [33, 42] width 26 height 9
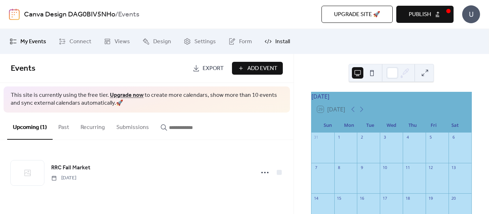
click at [286, 39] on span "Install" at bounding box center [282, 42] width 15 height 9
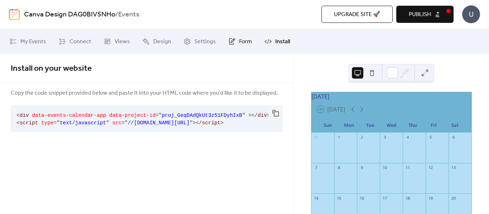
click at [230, 40] on icon at bounding box center [232, 40] width 4 height 4
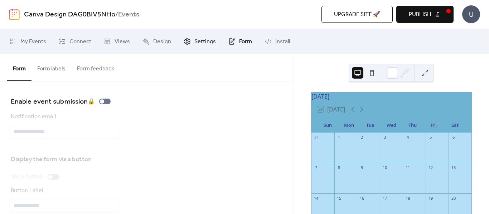
click at [203, 39] on span "Settings" at bounding box center [204, 42] width 21 height 9
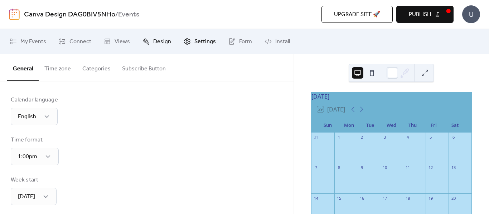
click at [147, 43] on icon at bounding box center [145, 41] width 7 height 7
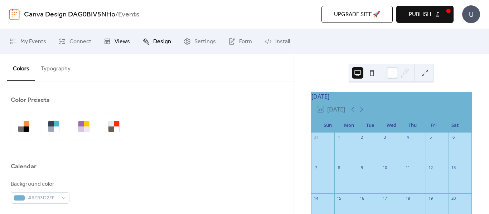
click at [115, 43] on span "Views" at bounding box center [122, 42] width 15 height 9
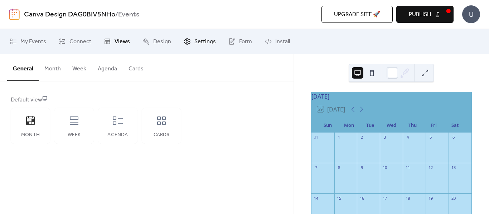
click at [202, 42] on span "Settings" at bounding box center [204, 42] width 21 height 9
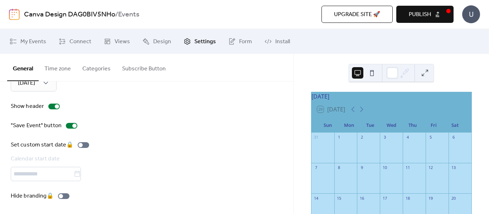
scroll to position [115, 0]
click at [72, 127] on div at bounding box center [74, 125] width 4 height 4
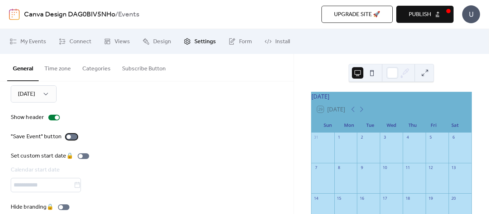
scroll to position [107, 0]
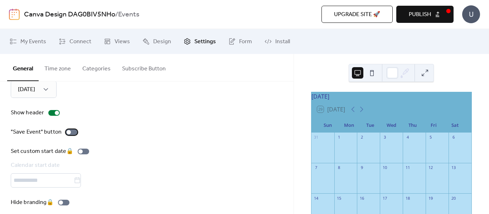
click at [68, 135] on div at bounding box center [71, 133] width 11 height 6
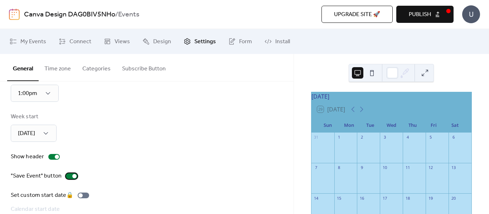
scroll to position [0, 0]
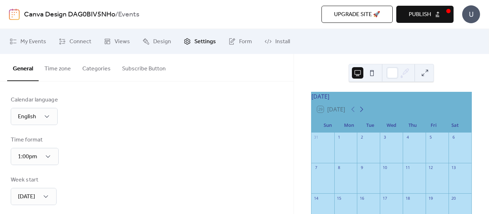
click at [363, 114] on icon at bounding box center [361, 109] width 9 height 9
click at [405, 161] on div "RRC Fall Market" at bounding box center [414, 151] width 23 height 18
click at [119, 42] on span "Views" at bounding box center [122, 42] width 15 height 9
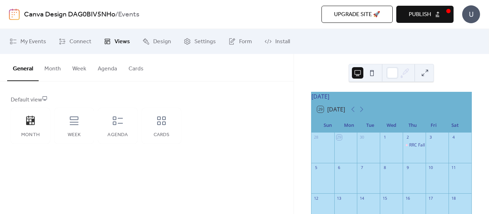
click at [53, 74] on button "Month" at bounding box center [53, 67] width 28 height 26
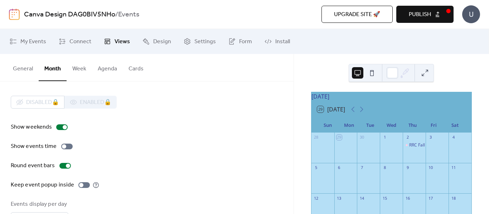
click at [86, 74] on button "Week" at bounding box center [79, 67] width 25 height 26
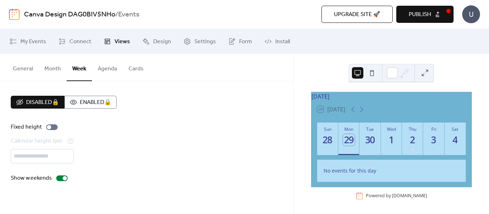
click at [57, 72] on button "Month" at bounding box center [53, 67] width 28 height 26
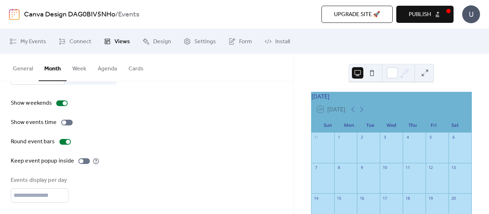
scroll to position [36, 0]
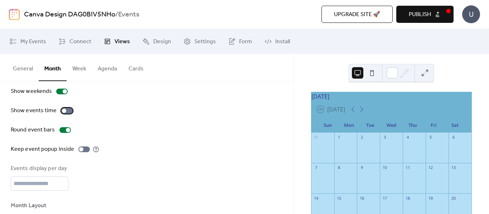
click at [65, 110] on div at bounding box center [66, 111] width 11 height 6
click at [84, 150] on div at bounding box center [83, 150] width 11 height 6
click at [362, 113] on icon at bounding box center [361, 109] width 9 height 9
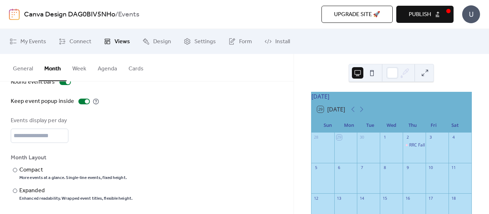
scroll to position [86, 0]
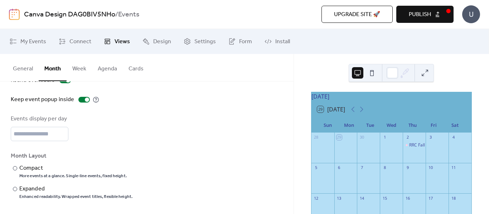
click at [257, 118] on div "Events display per day *" at bounding box center [147, 128] width 272 height 26
type input "*"
click at [62, 138] on input "*" at bounding box center [40, 134] width 58 height 14
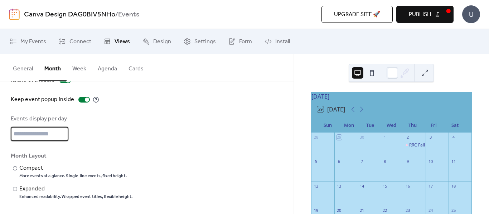
click at [62, 138] on input "*" at bounding box center [40, 134] width 58 height 14
click at [124, 130] on div "Events display per day *" at bounding box center [147, 128] width 272 height 26
click at [20, 136] on input "*" at bounding box center [40, 134] width 58 height 14
type input "*"
click at [145, 120] on div "Events display per day *" at bounding box center [147, 128] width 272 height 26
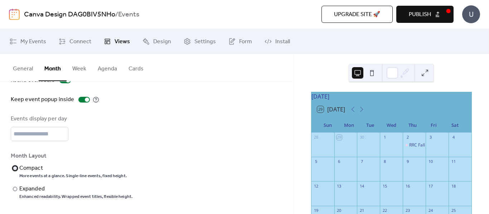
click at [14, 169] on div at bounding box center [15, 168] width 4 height 4
click at [217, 135] on div "Events display per day *" at bounding box center [147, 128] width 272 height 26
click at [418, 149] on div "RRC Fall Market" at bounding box center [424, 145] width 31 height 6
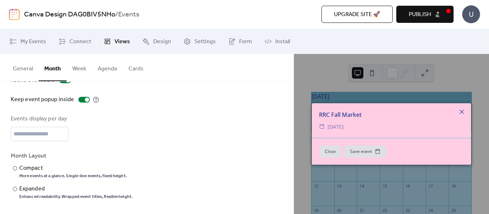
click at [465, 114] on icon at bounding box center [461, 112] width 9 height 9
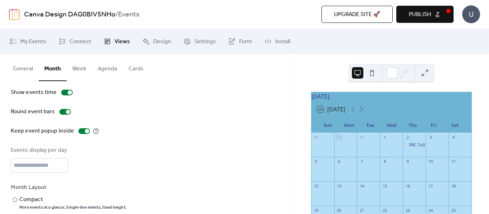
scroll to position [72, 0]
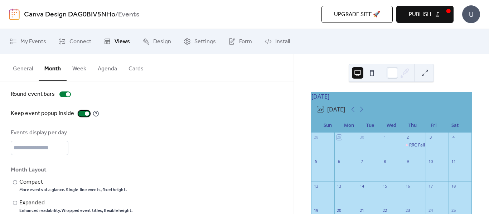
click at [85, 114] on div at bounding box center [87, 114] width 4 height 4
click at [82, 114] on div at bounding box center [83, 114] width 11 height 6
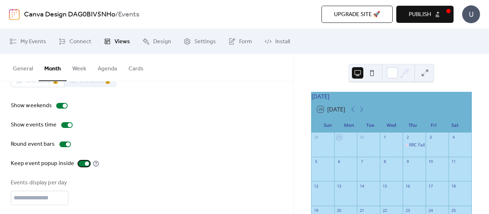
scroll to position [0, 0]
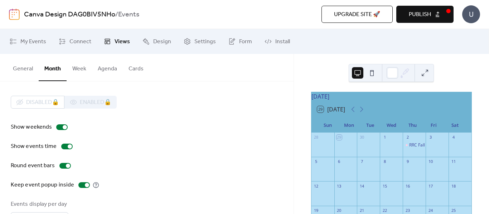
click at [79, 68] on button "Week" at bounding box center [79, 67] width 25 height 26
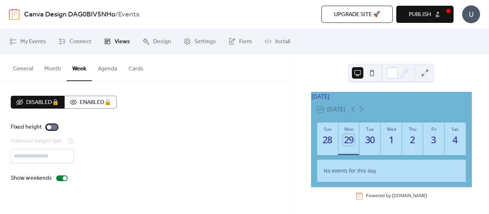
click at [50, 131] on label "Fixed height" at bounding box center [36, 127] width 50 height 9
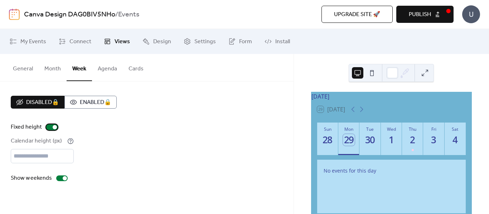
click at [52, 128] on div at bounding box center [51, 128] width 11 height 6
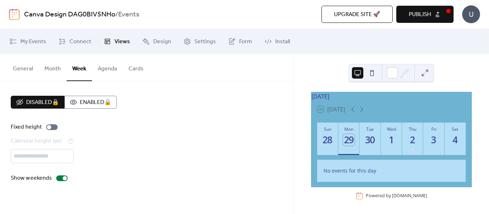
click at [102, 71] on button "Agenda" at bounding box center [107, 67] width 31 height 26
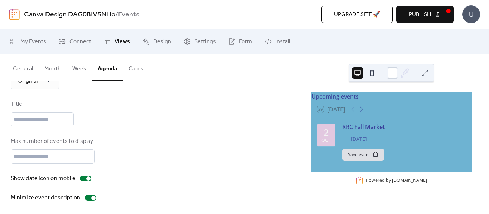
scroll to position [117, 0]
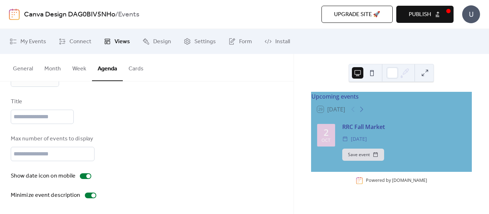
click at [131, 78] on button "Cards" at bounding box center [136, 67] width 26 height 26
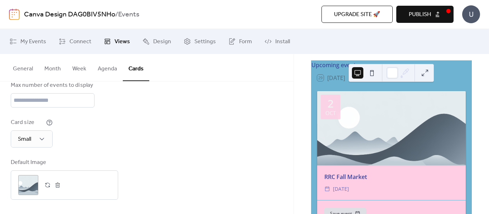
scroll to position [44, 0]
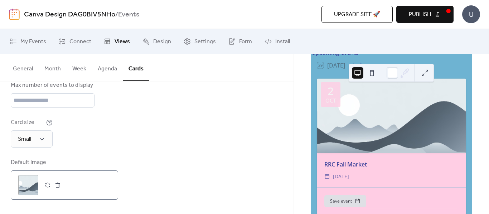
click at [56, 186] on button "button" at bounding box center [58, 185] width 10 height 10
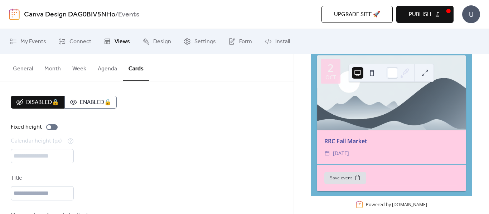
scroll to position [80, 0]
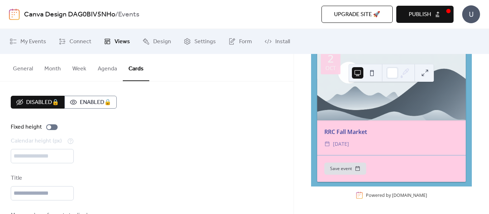
click at [25, 70] on button "General" at bounding box center [22, 67] width 31 height 26
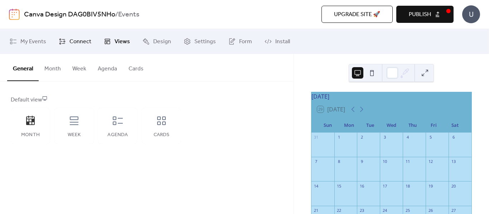
click at [75, 43] on span "Connect" at bounding box center [80, 42] width 22 height 9
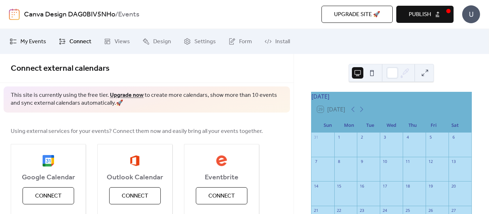
click at [33, 43] on span "My Events" at bounding box center [33, 42] width 26 height 9
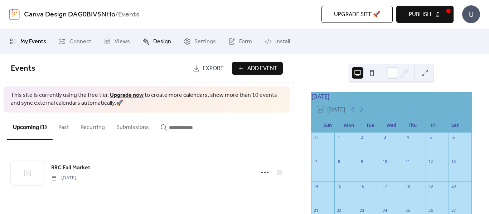
click at [165, 40] on span "Design" at bounding box center [162, 42] width 18 height 9
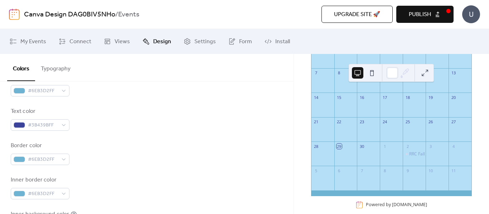
scroll to position [103, 0]
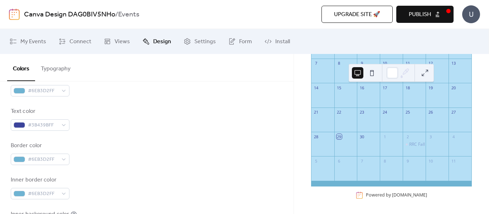
click at [427, 72] on button at bounding box center [424, 72] width 11 height 11
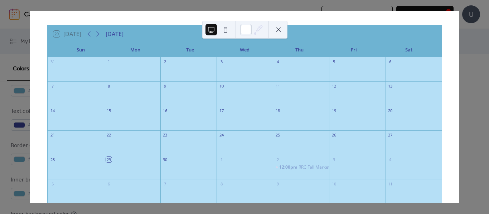
scroll to position [36, 0]
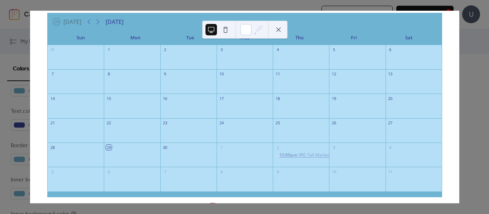
click at [306, 153] on div "RRC Fall Market" at bounding box center [313, 155] width 31 height 6
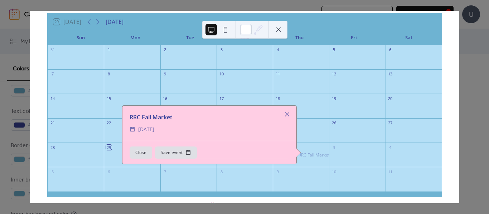
click at [278, 115] on div "RRC Fall Market" at bounding box center [209, 117] width 174 height 9
click at [287, 115] on div at bounding box center [287, 115] width 10 height 10
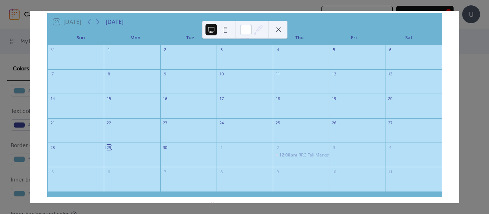
click at [459, 38] on div "29 [DATE] [DATE] Sun Mon Tue Wed Thu Fri Sat 31 1 2 3 4 5 6 7 8 9 10 11 12 13 1…" at bounding box center [244, 107] width 429 height 193
click at [279, 28] on button at bounding box center [278, 29] width 11 height 11
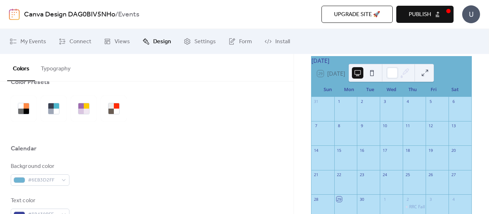
scroll to position [0, 0]
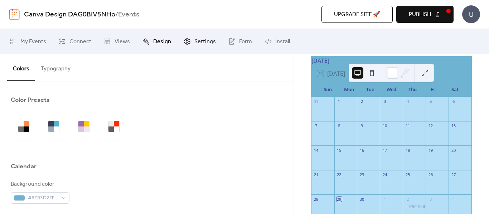
drag, startPoint x: 185, startPoint y: 39, endPoint x: 179, endPoint y: 44, distance: 7.6
click at [185, 39] on icon at bounding box center [187, 41] width 7 height 7
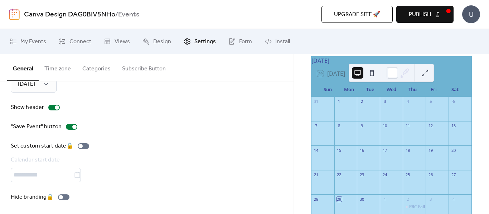
scroll to position [115, 0]
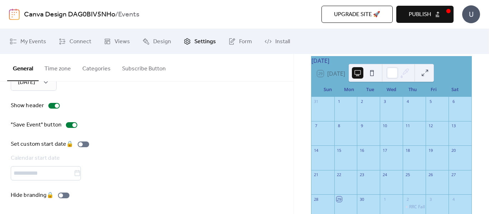
click at [93, 68] on button "Categories" at bounding box center [97, 67] width 40 height 26
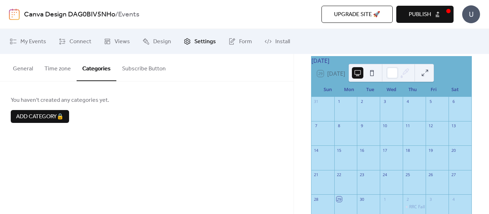
click at [39, 67] on button "Time zone" at bounding box center [58, 67] width 38 height 26
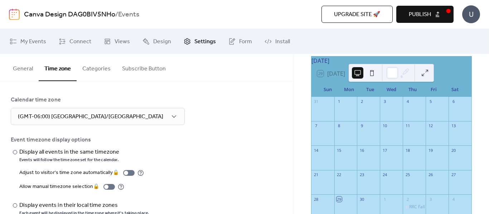
click at [140, 65] on button "Subscribe Button" at bounding box center [143, 67] width 55 height 26
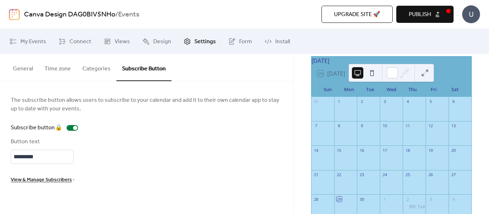
click at [20, 73] on button "General" at bounding box center [22, 67] width 31 height 26
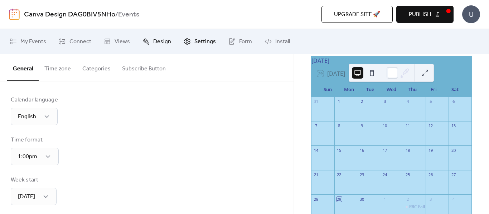
click at [154, 43] on span "Design" at bounding box center [162, 42] width 18 height 9
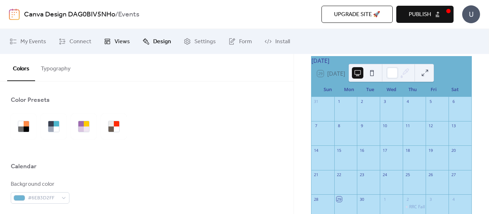
click at [110, 40] on icon at bounding box center [107, 41] width 7 height 7
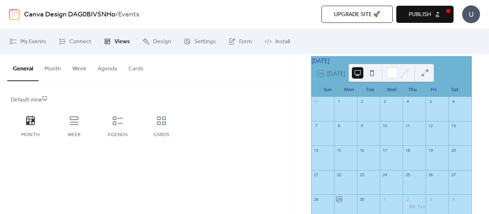
click at [47, 70] on button "Month" at bounding box center [53, 67] width 28 height 26
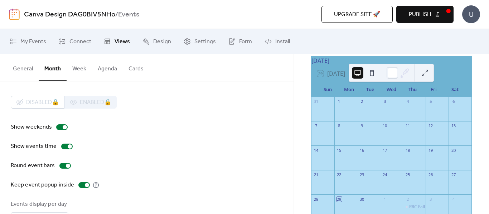
click at [74, 68] on button "Week" at bounding box center [79, 67] width 25 height 26
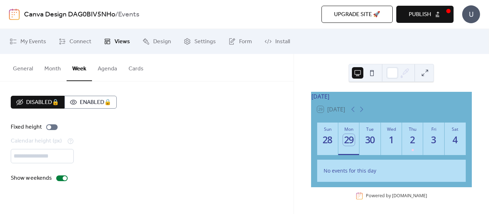
click at [47, 63] on button "Month" at bounding box center [53, 67] width 28 height 26
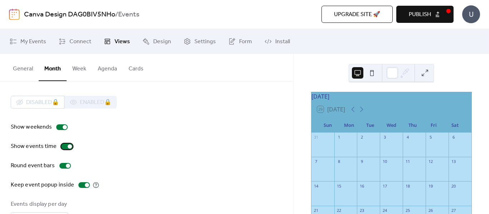
click at [69, 147] on div at bounding box center [70, 147] width 4 height 4
click at [360, 112] on icon at bounding box center [361, 109] width 9 height 9
click at [428, 72] on button at bounding box center [424, 72] width 11 height 11
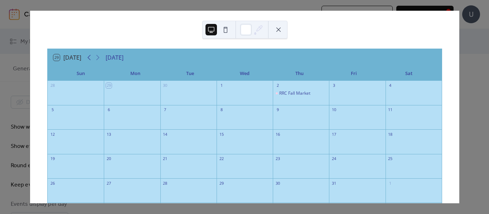
click at [92, 61] on icon at bounding box center [89, 57] width 9 height 9
click at [222, 32] on button at bounding box center [225, 29] width 11 height 11
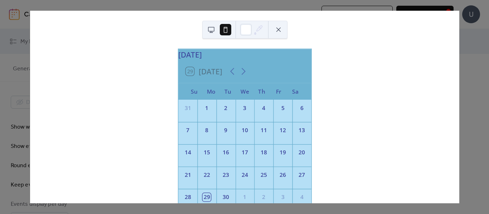
click at [242, 70] on div "29 [DATE]" at bounding box center [244, 71] width 133 height 22
click at [243, 74] on icon at bounding box center [243, 71] width 11 height 11
click at [279, 31] on button at bounding box center [278, 29] width 11 height 11
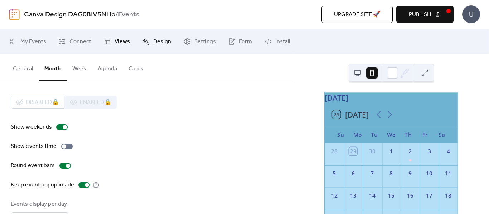
click at [149, 40] on link "Design" at bounding box center [156, 41] width 39 height 19
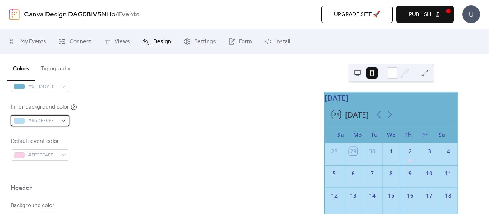
click at [64, 120] on div "#B5DFF6FF" at bounding box center [40, 120] width 59 height 11
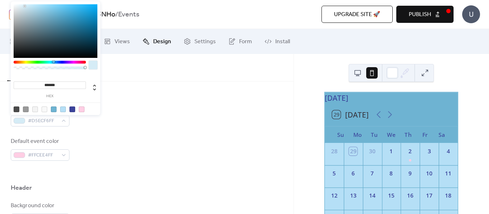
drag, startPoint x: 36, startPoint y: 9, endPoint x: 25, endPoint y: 6, distance: 11.2
click at [25, 6] on div at bounding box center [56, 31] width 84 height 54
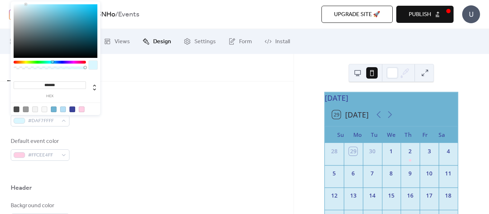
click at [26, 4] on div at bounding box center [26, 4] width 1 height 1
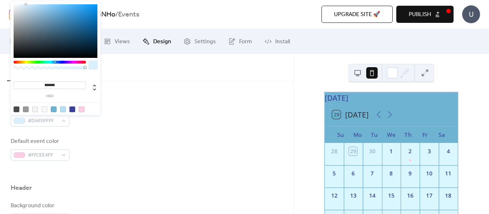
type input "*******"
click at [55, 61] on div at bounding box center [55, 62] width 2 height 2
click at [242, 115] on div "Inner background color #DAEFFFFF" at bounding box center [147, 115] width 272 height 24
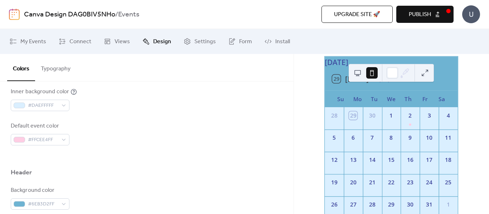
scroll to position [215, 0]
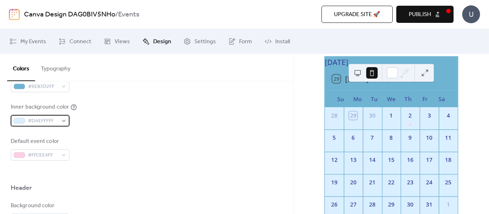
click at [56, 121] on span "#DAEFFFFF" at bounding box center [43, 121] width 30 height 9
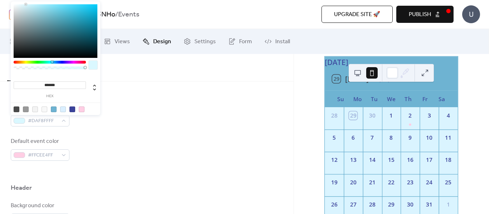
click at [52, 62] on div at bounding box center [52, 62] width 2 height 2
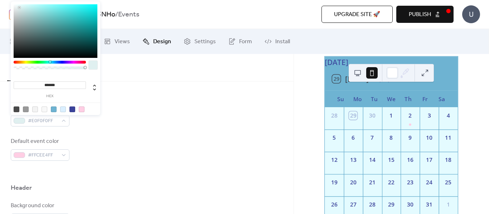
type input "*******"
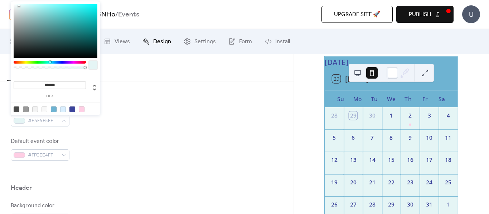
drag, startPoint x: 25, startPoint y: 7, endPoint x: 19, endPoint y: 6, distance: 6.5
click at [19, 6] on div at bounding box center [56, 31] width 84 height 54
click at [232, 104] on div "Inner background color #E5F5F5FF" at bounding box center [147, 115] width 272 height 24
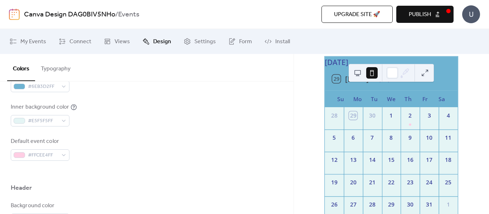
click at [232, 104] on div "Inner background color #E5F5F5FF" at bounding box center [147, 115] width 272 height 24
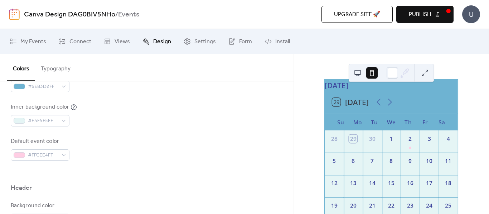
scroll to position [0, 0]
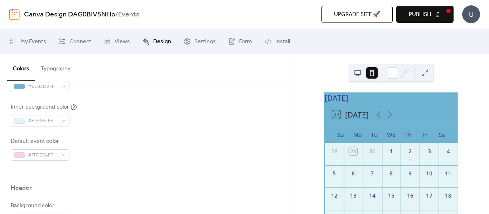
click at [417, 14] on span "Publish" at bounding box center [420, 14] width 22 height 9
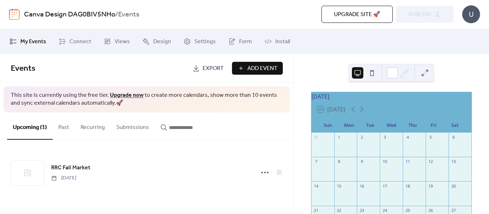
click at [211, 70] on span "Export" at bounding box center [213, 68] width 21 height 9
click at [270, 43] on link "Install" at bounding box center [277, 41] width 36 height 19
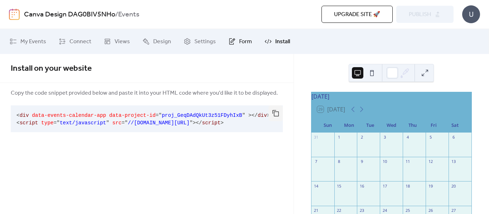
click at [254, 41] on link "Form" at bounding box center [240, 41] width 34 height 19
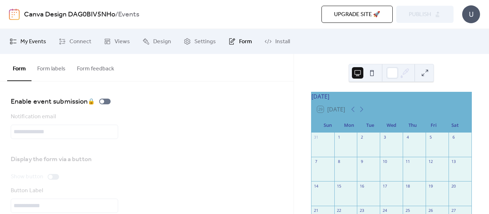
click at [38, 45] on span "My Events" at bounding box center [33, 42] width 26 height 9
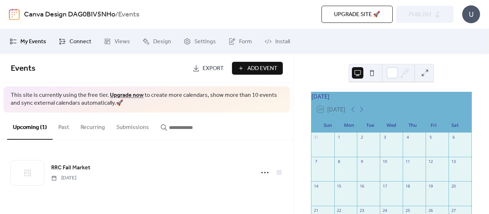
click at [83, 43] on span "Connect" at bounding box center [80, 42] width 22 height 9
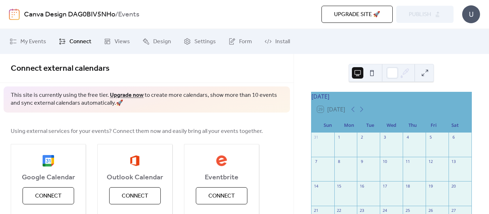
click at [472, 13] on div "U" at bounding box center [471, 14] width 18 height 18
